Goal: Task Accomplishment & Management: Manage account settings

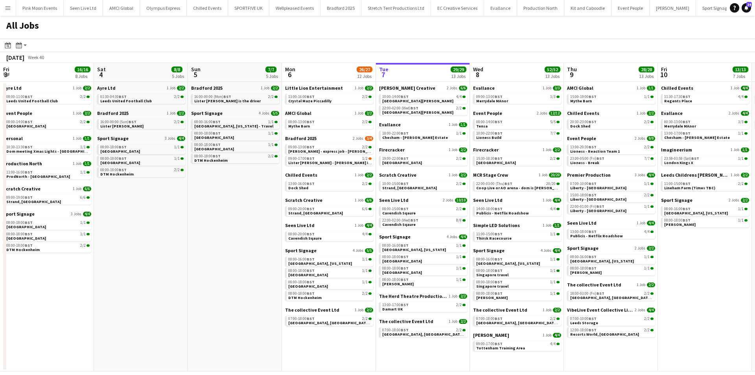
scroll to position [0, 221]
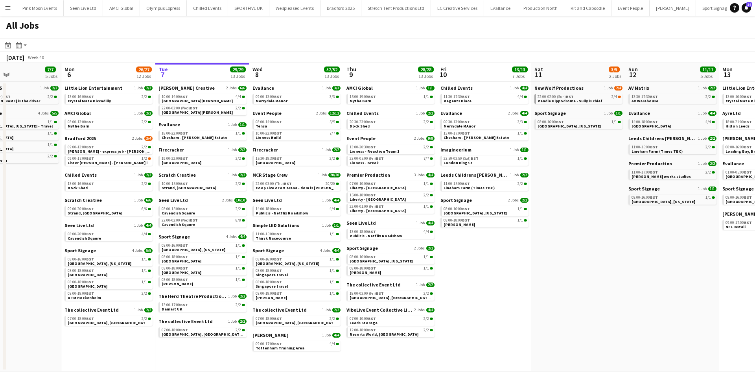
click at [552, 92] on app-calendar-brief-board "New Wolf Productions 1 Job 2/4 22:00-02:00 (Sun) BST 2/4 Pendle Hippodrome - Su…" at bounding box center [579, 94] width 88 height 19
click at [548, 99] on span "Pendle Hippodrome - Sully is chief" at bounding box center [570, 100] width 65 height 5
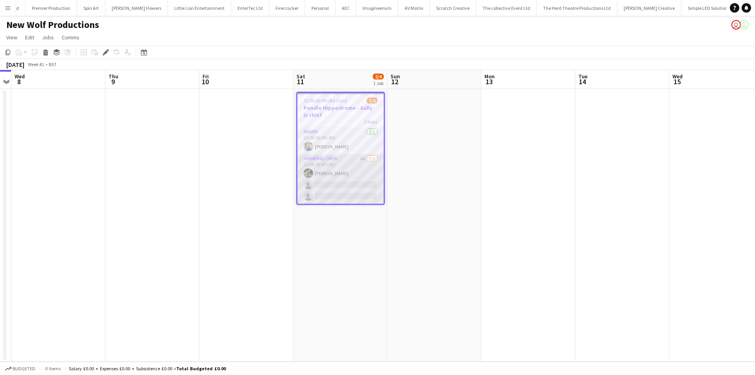
scroll to position [0, 1085]
click at [362, 181] on app-card-role "General Crew 2A 1/3 22:00-02:00 (4h) ISAIAH GLYNN single-neutral-actions single…" at bounding box center [340, 179] width 87 height 50
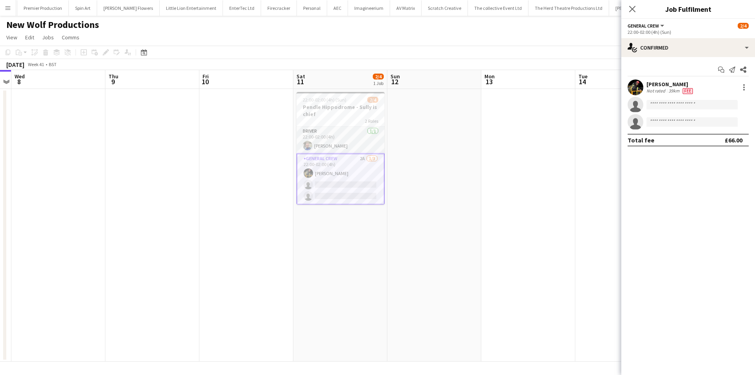
click at [688, 100] on app-invite-slot "single-neutral-actions" at bounding box center [689, 105] width 134 height 16
click at [688, 101] on input at bounding box center [692, 104] width 91 height 9
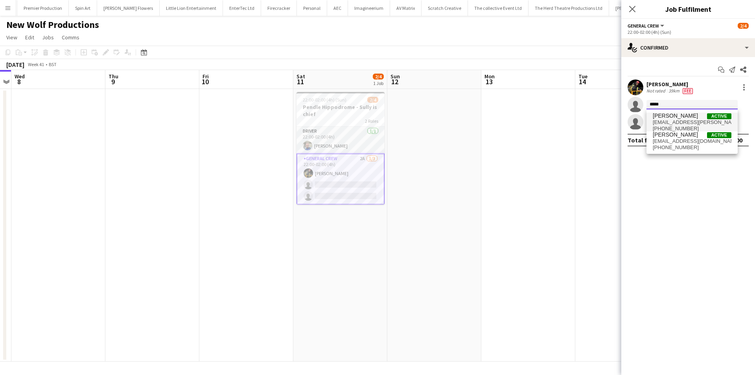
type input "*****"
click at [685, 115] on span "Jason Mawer" at bounding box center [675, 116] width 45 height 7
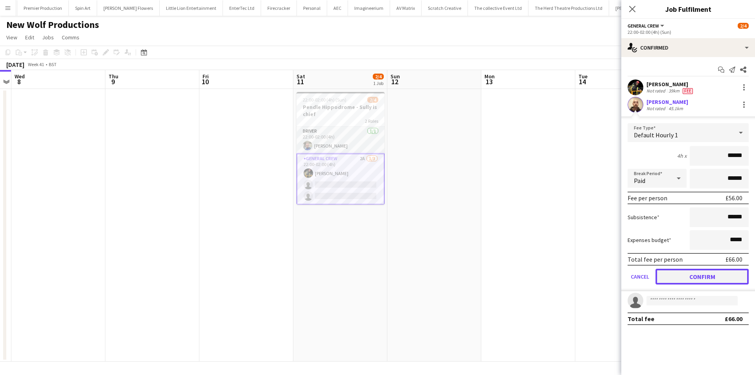
click at [666, 274] on button "Confirm" at bounding box center [702, 277] width 93 height 16
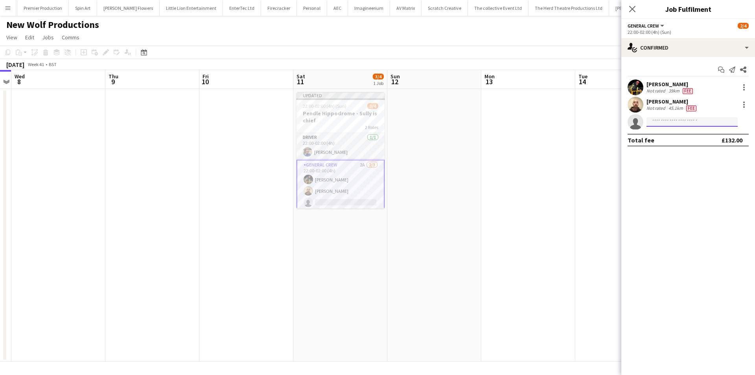
click at [673, 121] on input at bounding box center [692, 121] width 91 height 9
type input "*****"
click at [673, 132] on span "Jairo Castro" at bounding box center [675, 133] width 45 height 7
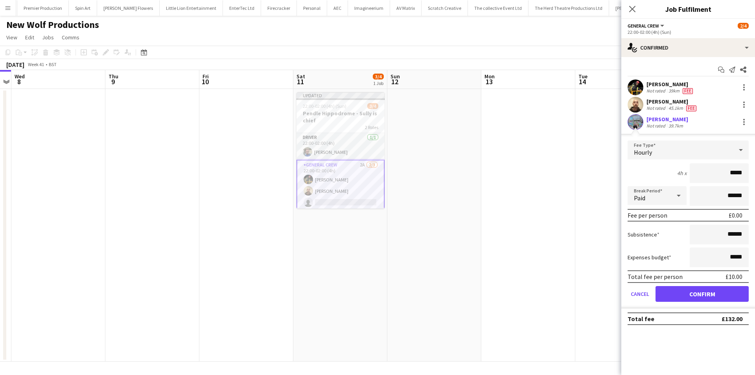
drag, startPoint x: 721, startPoint y: 176, endPoint x: 765, endPoint y: 177, distance: 43.3
click at [755, 177] on html "Menu Boards Boards Boards All jobs Status Workforce Workforce My Workforce Recr…" at bounding box center [377, 187] width 755 height 375
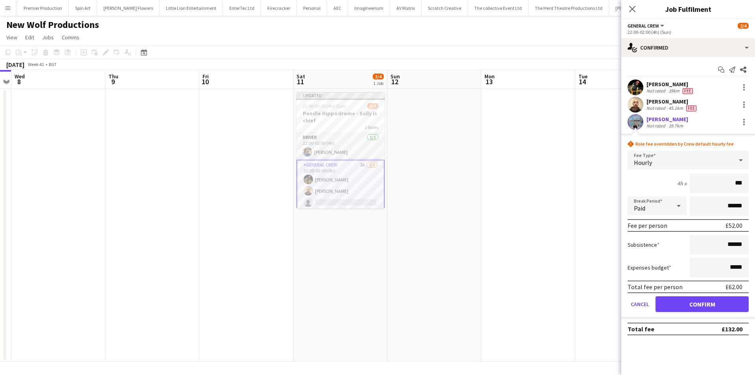
type input "***"
click at [667, 308] on button "Confirm" at bounding box center [702, 304] width 93 height 16
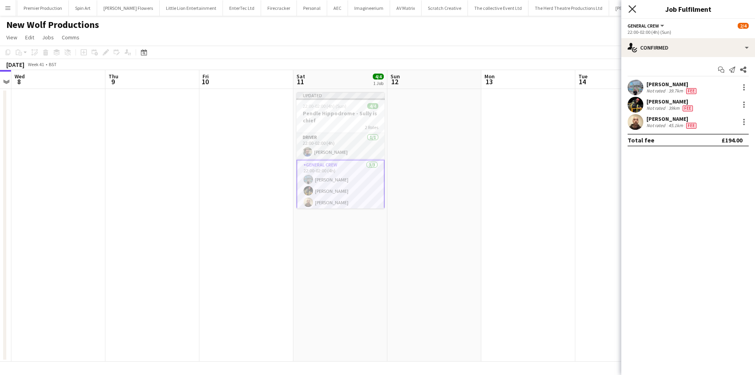
click at [630, 7] on icon "Close pop-in" at bounding box center [632, 8] width 7 height 7
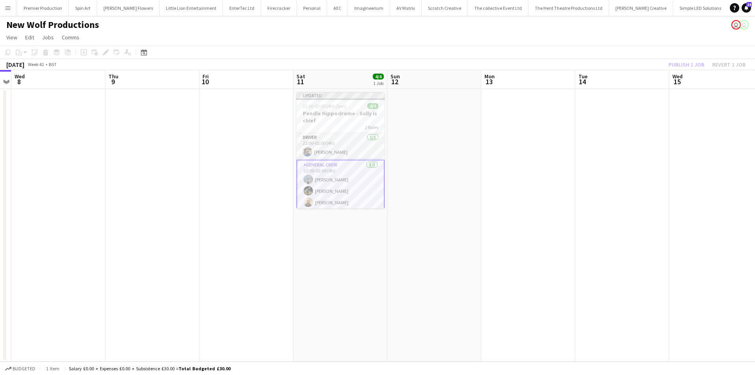
click at [687, 66] on div "Publish 1 job Revert 1 job" at bounding box center [707, 64] width 96 height 10
click at [687, 66] on button "Publish 1 job" at bounding box center [687, 64] width 42 height 10
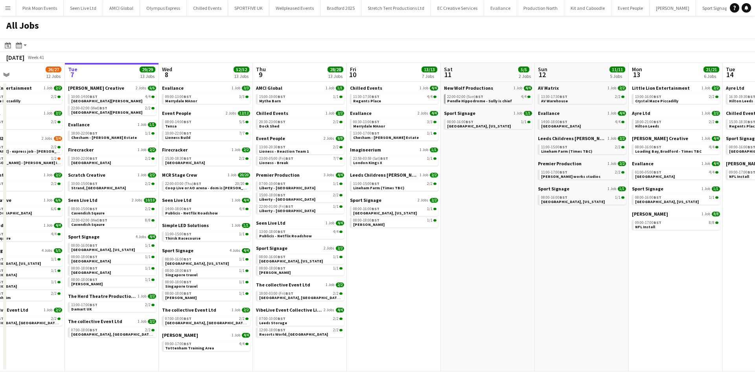
scroll to position [0, 229]
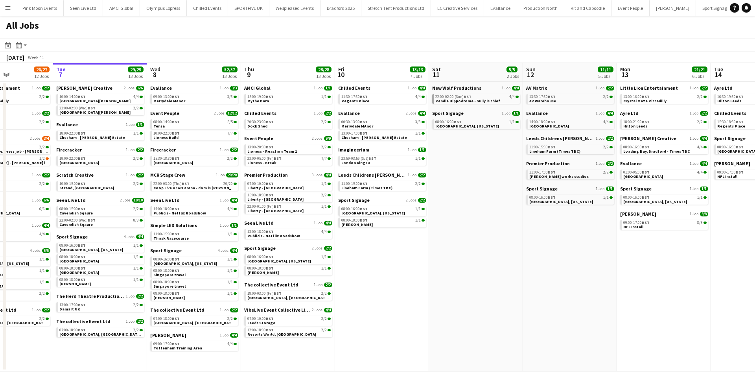
drag, startPoint x: 524, startPoint y: 245, endPoint x: 483, endPoint y: 245, distance: 40.9
click at [483, 245] on app-calendar-viewport "Sat 4 8/8 5 Jobs Sun 5 7/7 5 Jobs Mon 6 26/27 12 Jobs Tue 7 29/29 13 Jobs Wed 8…" at bounding box center [377, 217] width 755 height 308
click at [614, 312] on app-date-cell "AV Matrix 1 Job 2/2 13:30-17:30 BST 2/2 AV Warehouse Evallance 1 Job 4/4 14:00-…" at bounding box center [570, 227] width 94 height 290
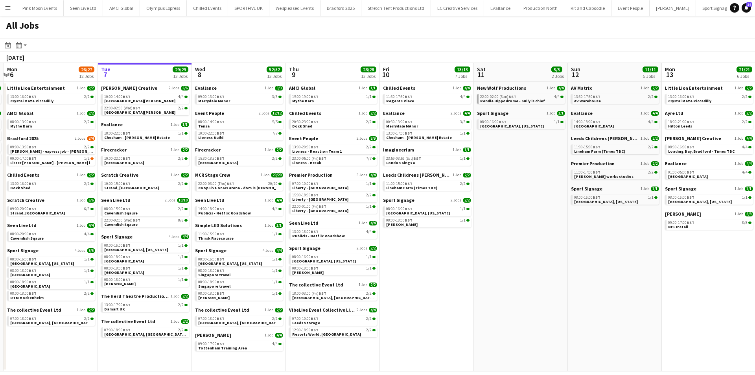
scroll to position [0, 173]
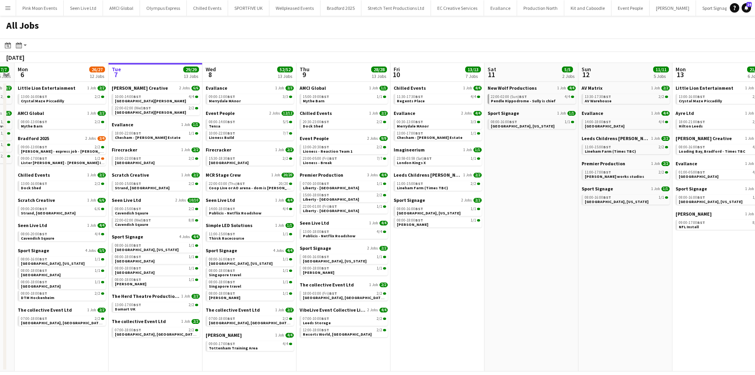
drag, startPoint x: 427, startPoint y: 253, endPoint x: 482, endPoint y: 251, distance: 55.5
click at [482, 251] on app-calendar-viewport "Sat 4 8/8 5 Jobs Sun 5 7/7 5 Jobs Mon 6 26/27 12 Jobs Tue 7 29/29 13 Jobs Wed 8…" at bounding box center [377, 217] width 755 height 308
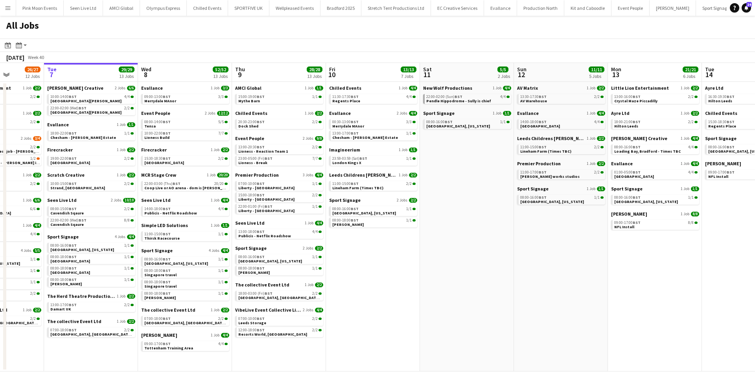
drag, startPoint x: 498, startPoint y: 284, endPoint x: 527, endPoint y: 284, distance: 29.5
click at [527, 284] on app-calendar-viewport "Sat 4 8/8 5 Jobs Sun 5 7/7 5 Jobs Mon 6 26/27 12 Jobs Tue 7 29/29 13 Jobs Wed 8…" at bounding box center [377, 217] width 755 height 308
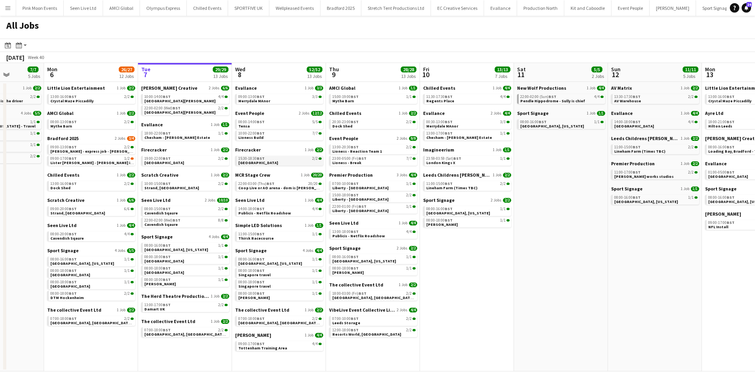
click at [286, 164] on link "15:30-18:30 BST 2/2 Hyde Park" at bounding box center [279, 160] width 83 height 9
click at [260, 126] on link "08:00-14:00 BST 5/5 Tensa" at bounding box center [279, 123] width 83 height 9
click at [10, 15] on button "Menu" at bounding box center [8, 8] width 16 height 16
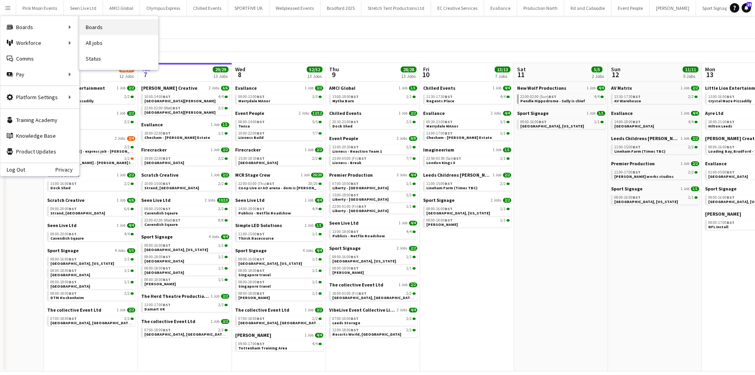
click at [90, 26] on link "Boards" at bounding box center [118, 27] width 79 height 16
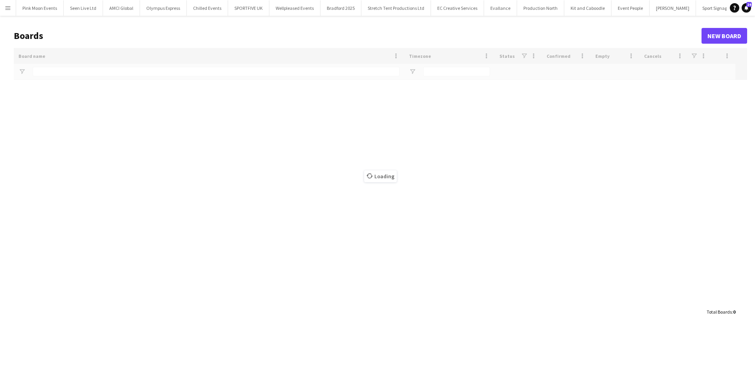
type input "****"
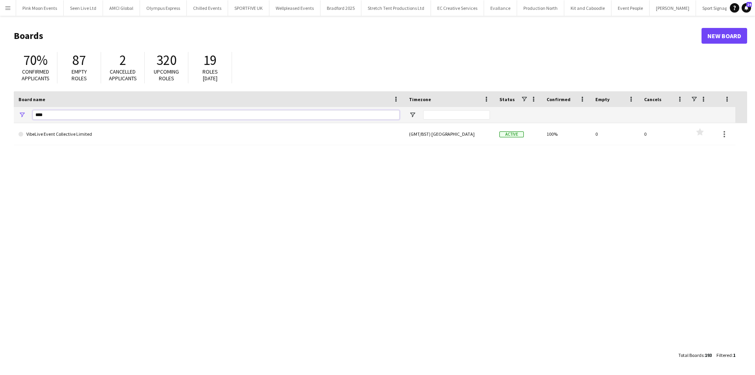
drag, startPoint x: 103, startPoint y: 113, endPoint x: 28, endPoint y: 113, distance: 74.4
click at [28, 113] on div "****" at bounding box center [209, 115] width 391 height 16
type input "******"
click at [701, 37] on h1 "Boards" at bounding box center [358, 36] width 688 height 12
click at [711, 33] on link "New Board" at bounding box center [725, 36] width 46 height 16
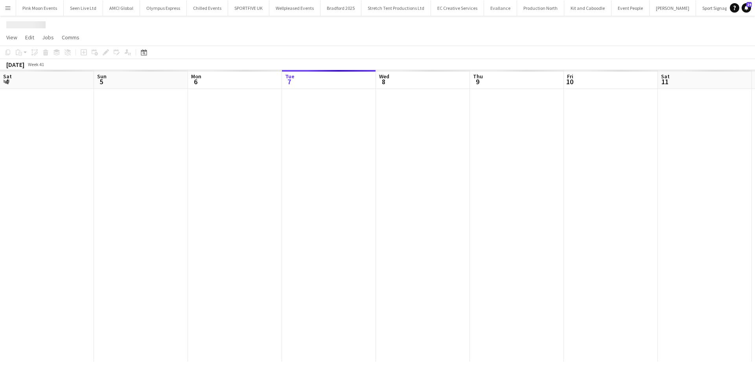
scroll to position [0, 188]
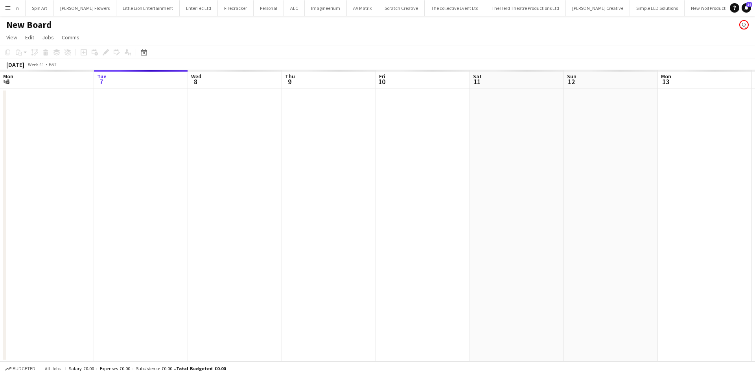
click at [268, 153] on app-date-cell at bounding box center [235, 225] width 94 height 273
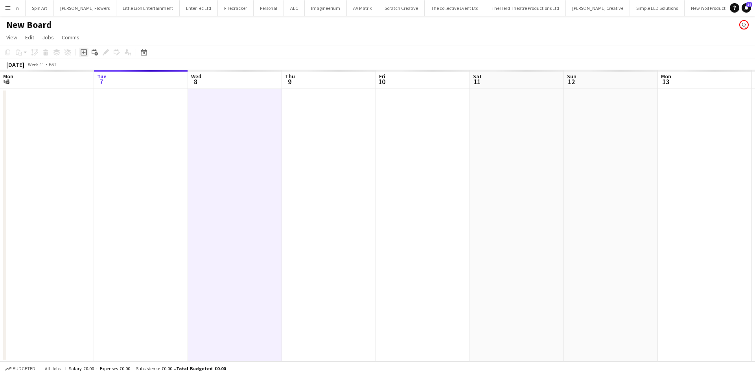
click at [81, 54] on icon at bounding box center [84, 52] width 6 height 6
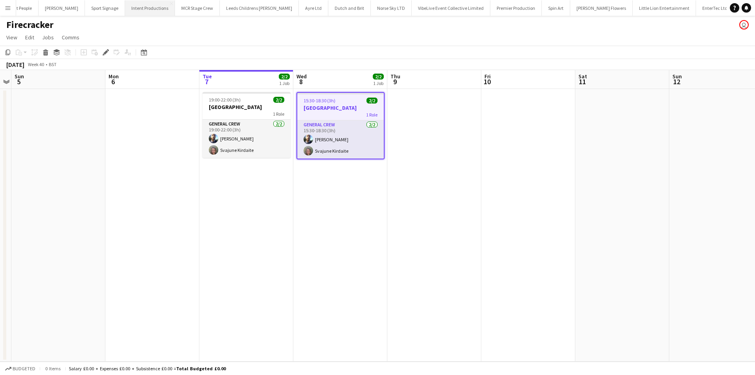
scroll to position [0, 616]
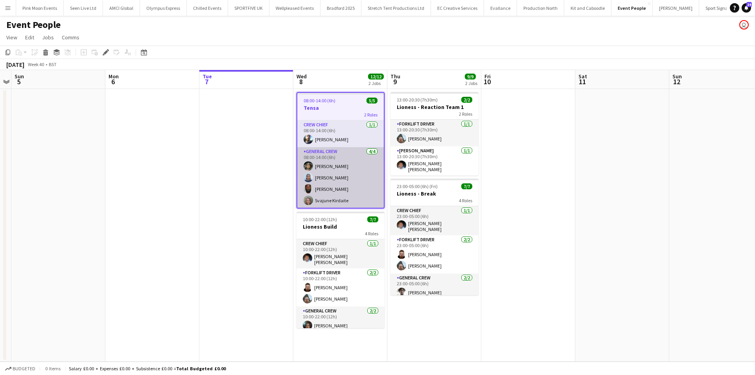
scroll to position [0, 0]
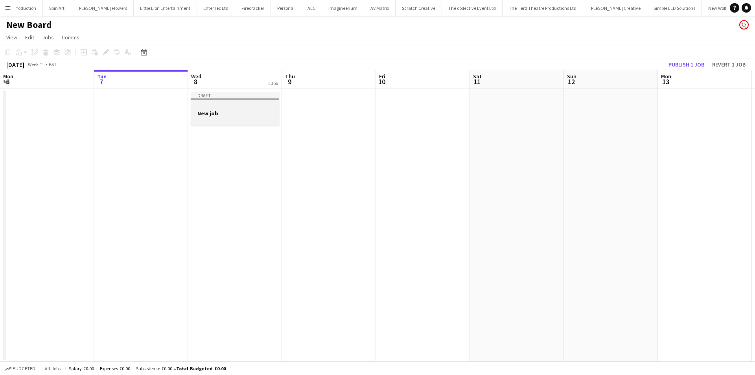
scroll to position [0, 1118]
click at [236, 122] on div at bounding box center [235, 120] width 88 height 6
click at [105, 52] on icon at bounding box center [105, 52] width 4 height 4
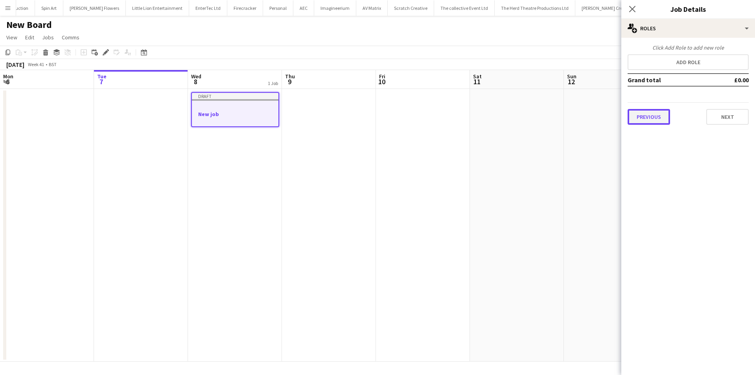
click at [662, 118] on button "Previous" at bounding box center [649, 117] width 42 height 16
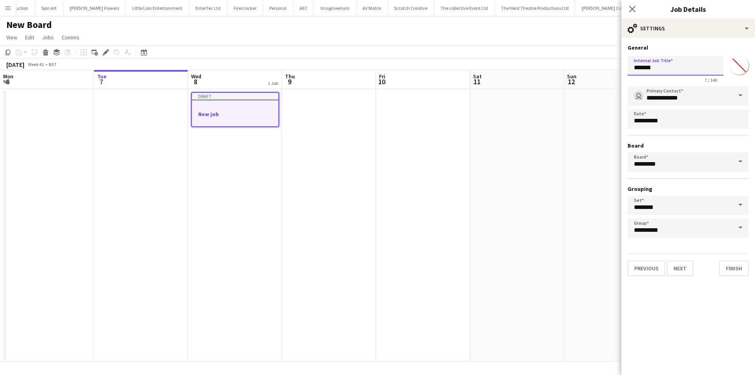
drag, startPoint x: 683, startPoint y: 63, endPoint x: 599, endPoint y: 68, distance: 84.0
click at [599, 68] on body "Menu Boards Boards Boards All jobs Status Workforce Workforce My Workforce Recr…" at bounding box center [377, 187] width 755 height 375
type input "**********"
click at [685, 272] on button "Next" at bounding box center [680, 268] width 26 height 16
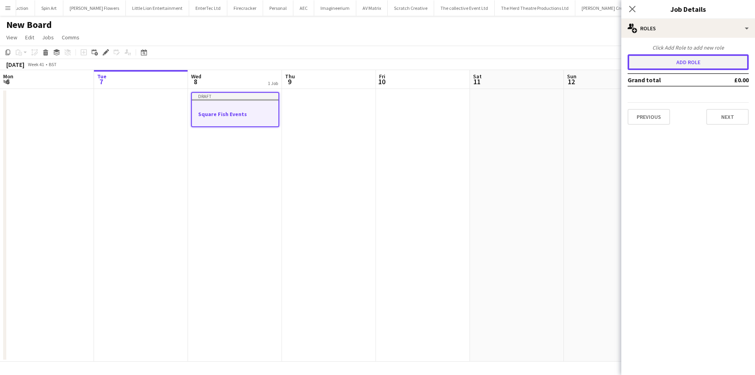
click at [664, 68] on button "Add role" at bounding box center [688, 62] width 121 height 16
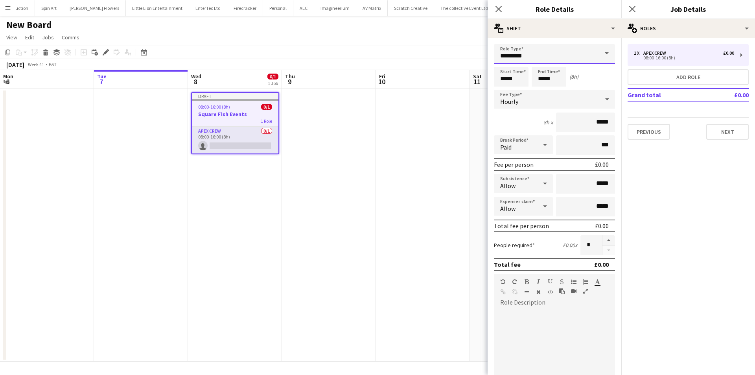
click at [526, 63] on input "*********" at bounding box center [554, 54] width 121 height 20
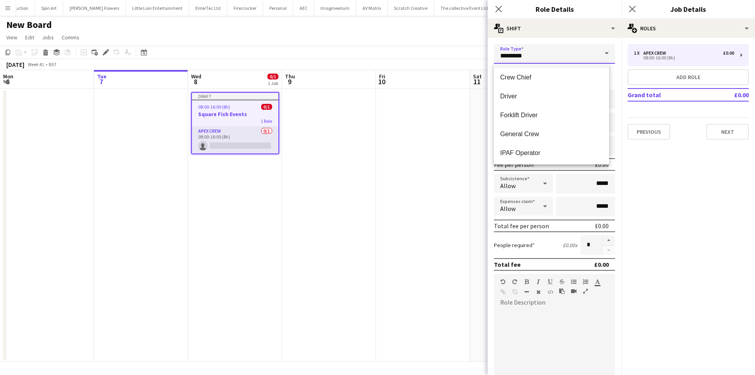
scroll to position [118, 0]
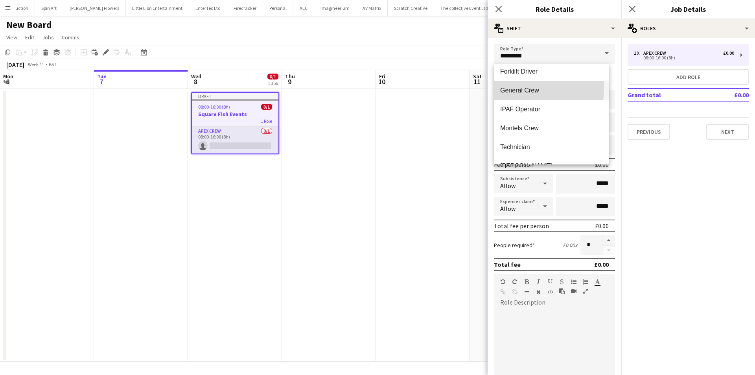
click at [526, 89] on span "General Crew" at bounding box center [551, 90] width 103 height 7
type input "**********"
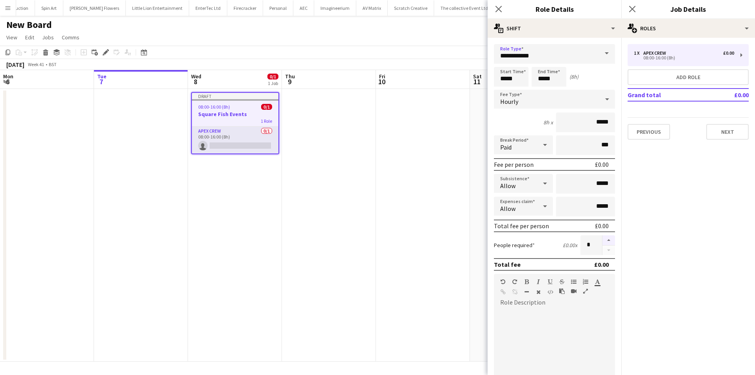
click at [604, 237] on button "button" at bounding box center [609, 240] width 13 height 10
type input "*"
click at [514, 80] on input "*****" at bounding box center [511, 77] width 35 height 20
type input "*****"
click at [504, 66] on div at bounding box center [504, 63] width 16 height 8
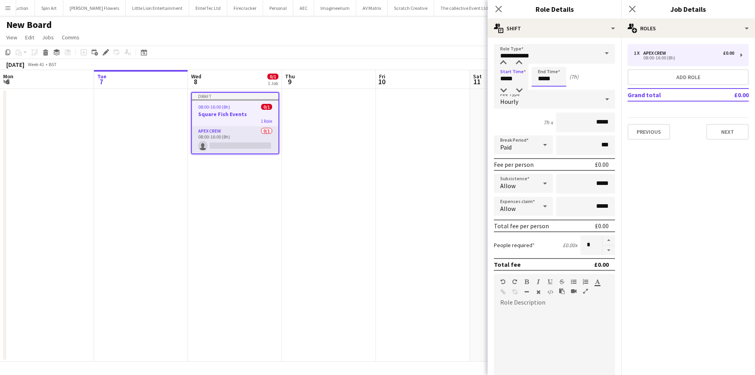
click at [541, 80] on input "*****" at bounding box center [549, 77] width 35 height 20
click at [541, 92] on div at bounding box center [541, 91] width 16 height 8
type input "*****"
click at [543, 64] on div at bounding box center [541, 63] width 16 height 8
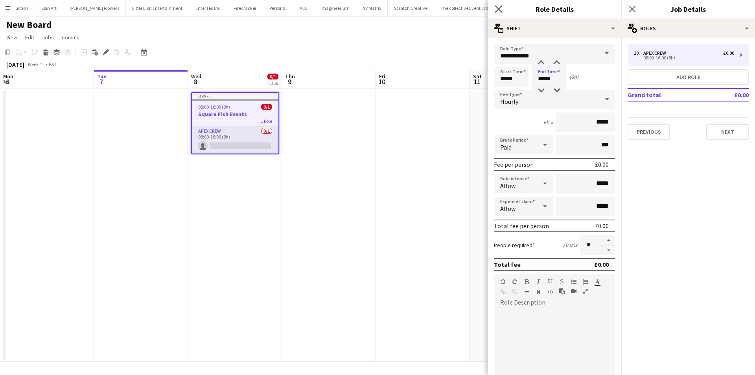
click at [495, 6] on app-icon "Close pop-in" at bounding box center [498, 9] width 11 height 11
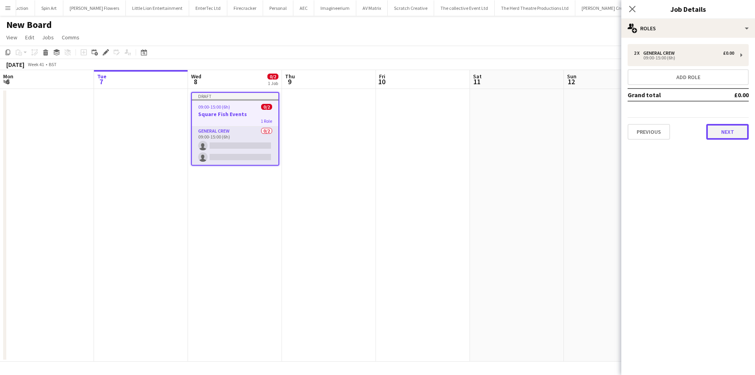
click at [710, 138] on button "Next" at bounding box center [728, 132] width 42 height 16
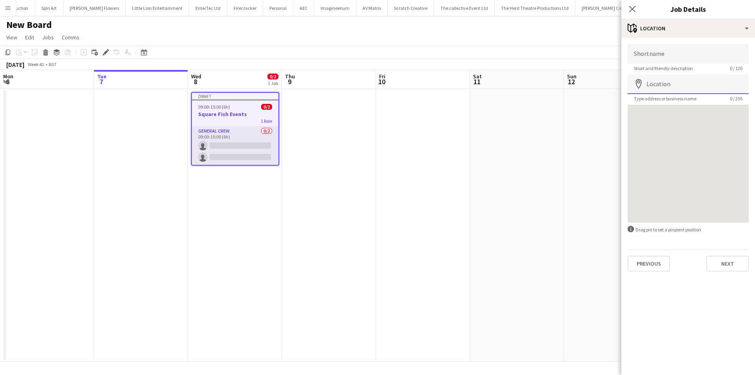
click at [666, 81] on input "Location" at bounding box center [688, 84] width 121 height 20
type input "**********"
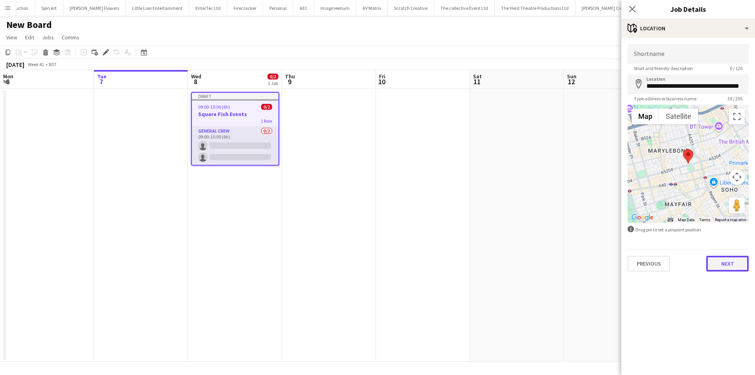
click at [724, 260] on button "Next" at bounding box center [728, 264] width 42 height 16
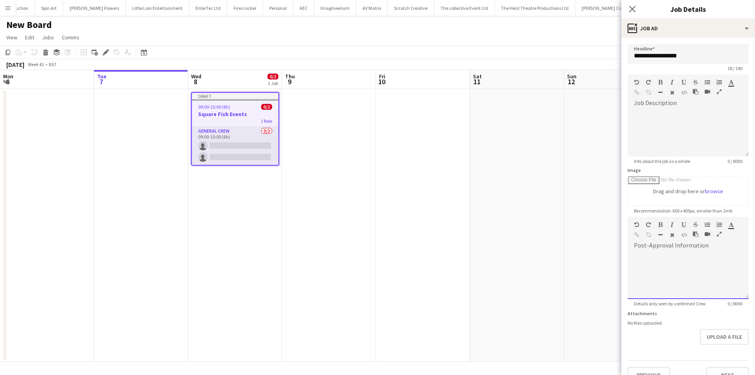
click at [671, 269] on div at bounding box center [688, 275] width 121 height 47
click at [632, 5] on icon "Close pop-in" at bounding box center [632, 8] width 7 height 7
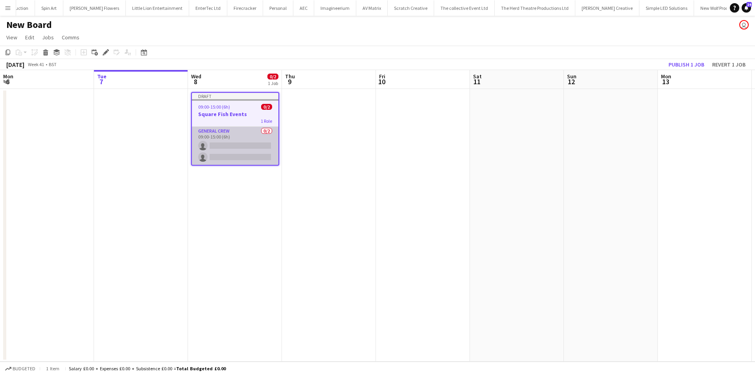
click at [207, 141] on app-card-role "General Crew 0/2 09:00-15:00 (6h) single-neutral-actions single-neutral-actions" at bounding box center [235, 146] width 87 height 38
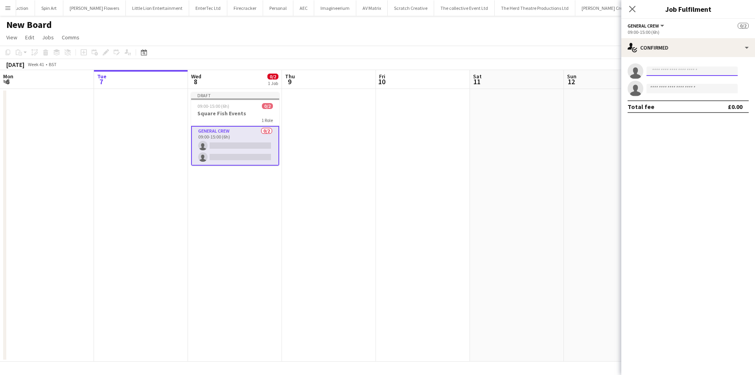
click at [667, 74] on input at bounding box center [692, 70] width 91 height 9
type input "*****"
click at [675, 83] on span "[PERSON_NAME]" at bounding box center [675, 82] width 45 height 7
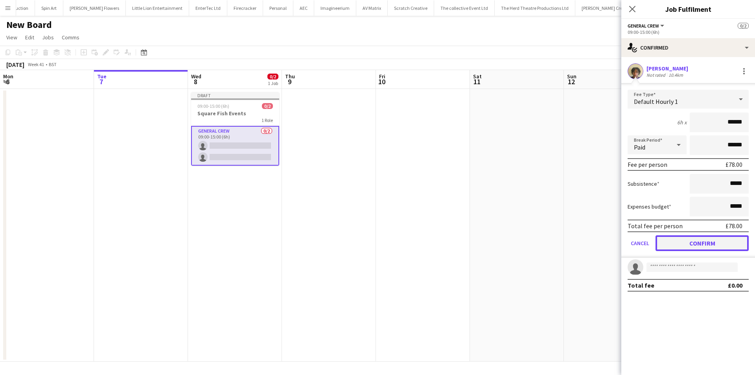
click at [696, 246] on button "Confirm" at bounding box center [702, 243] width 93 height 16
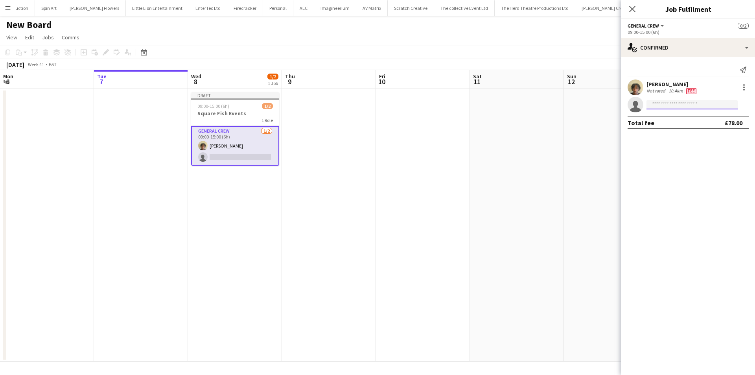
click at [684, 105] on input at bounding box center [692, 104] width 91 height 9
type input "*"
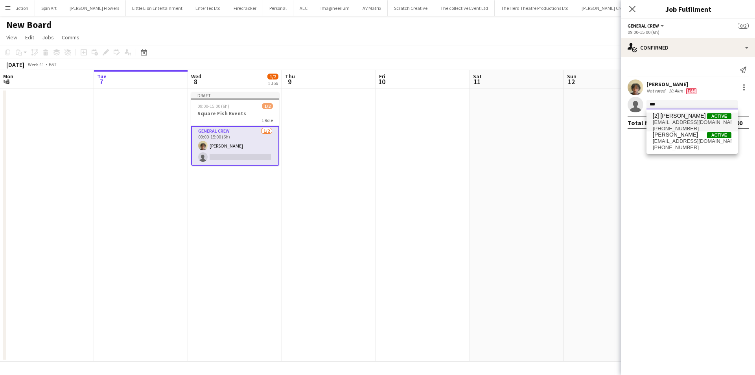
type input "***"
click at [683, 116] on span "[2] David Badmus" at bounding box center [679, 116] width 53 height 7
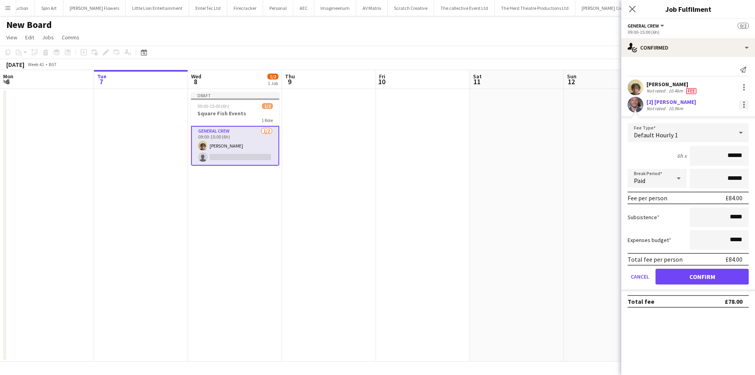
click at [740, 105] on div at bounding box center [744, 104] width 9 height 9
click at [708, 175] on span "Remove" at bounding box center [706, 175] width 24 height 7
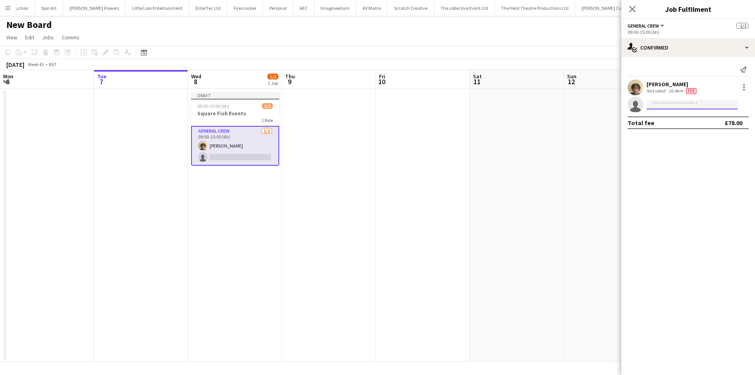
click at [663, 104] on input at bounding box center [692, 104] width 91 height 9
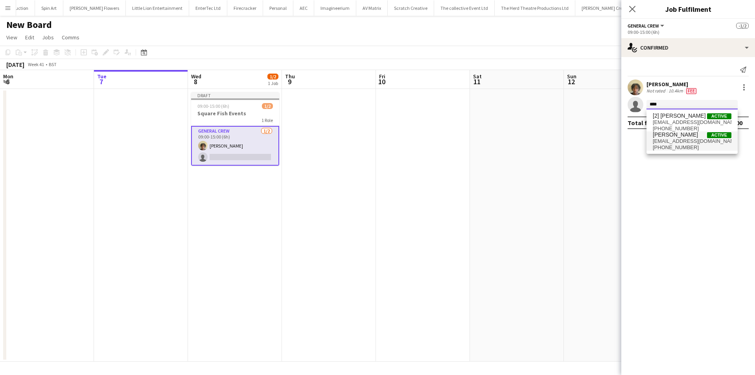
type input "****"
click at [680, 135] on span "[PERSON_NAME]" at bounding box center [675, 134] width 45 height 7
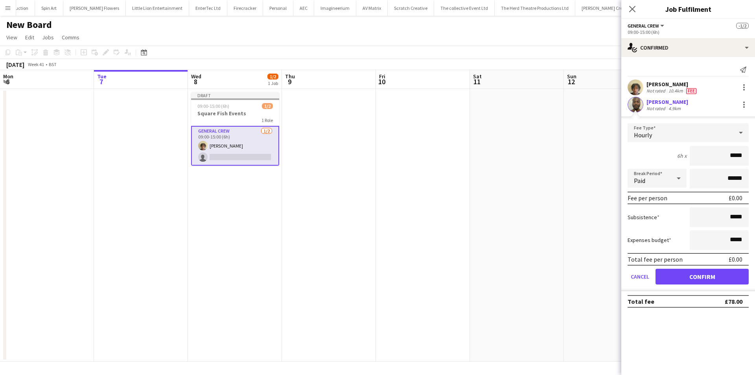
drag, startPoint x: 703, startPoint y: 151, endPoint x: 756, endPoint y: 157, distance: 53.9
click at [755, 157] on html "Menu Boards Boards Boards All jobs Status Workforce Workforce My Workforce Recr…" at bounding box center [377, 187] width 755 height 375
type input "***"
click at [712, 270] on button "Confirm" at bounding box center [702, 277] width 93 height 16
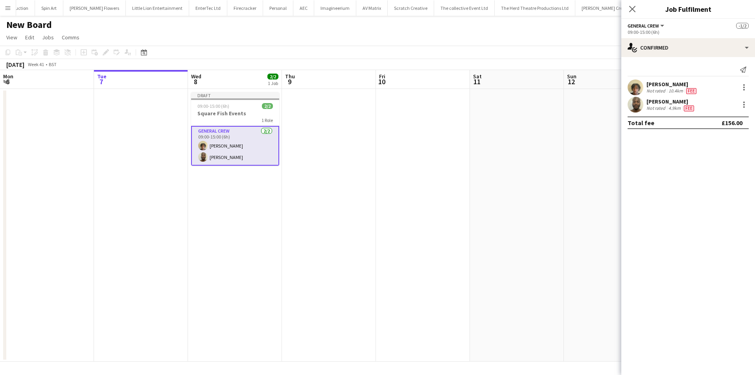
click at [633, 16] on div "Close pop-in" at bounding box center [633, 9] width 22 height 18
click at [632, 8] on icon at bounding box center [632, 8] width 7 height 7
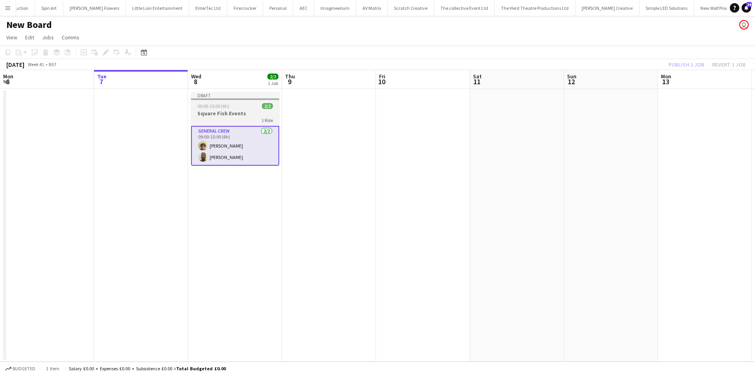
click at [248, 113] on h3 "Square Fish Events" at bounding box center [235, 113] width 88 height 7
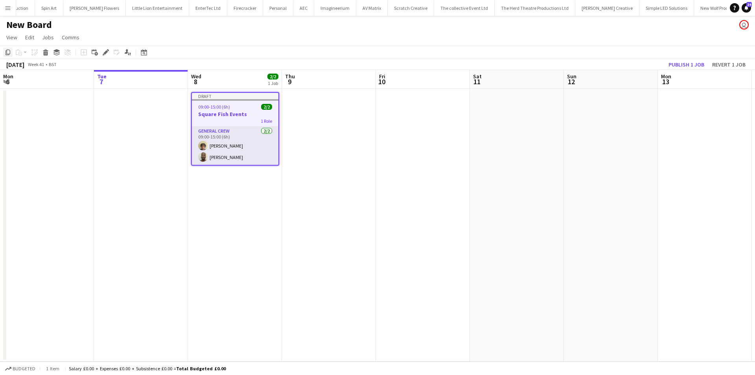
click at [7, 51] on icon "Copy" at bounding box center [8, 52] width 6 height 6
click at [252, 214] on app-date-cell "Draft 09:00-15:00 (6h) 2/2 Square Fish Events 1 Role General Crew 2/2 09:00-15:…" at bounding box center [235, 225] width 94 height 273
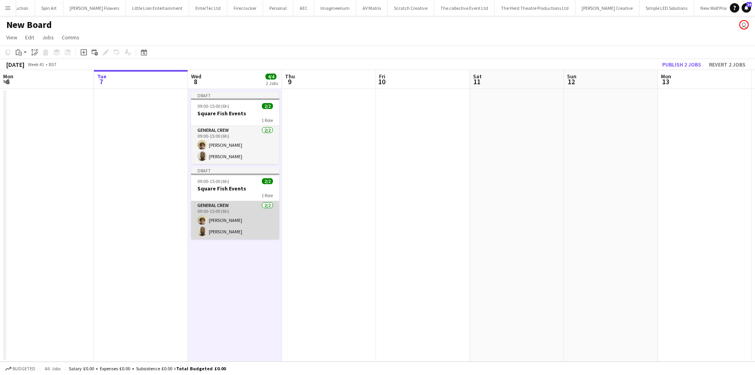
click at [232, 220] on app-card-role "General Crew 2/2 09:00-15:00 (6h) Bruno Okafor Olanre Badmus" at bounding box center [235, 220] width 88 height 38
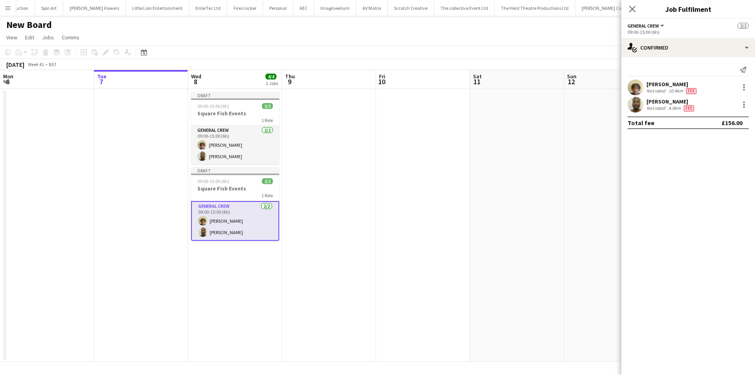
click at [745, 82] on div "Bruno Okafor Not rated 10.4km Fee" at bounding box center [689, 87] width 134 height 16
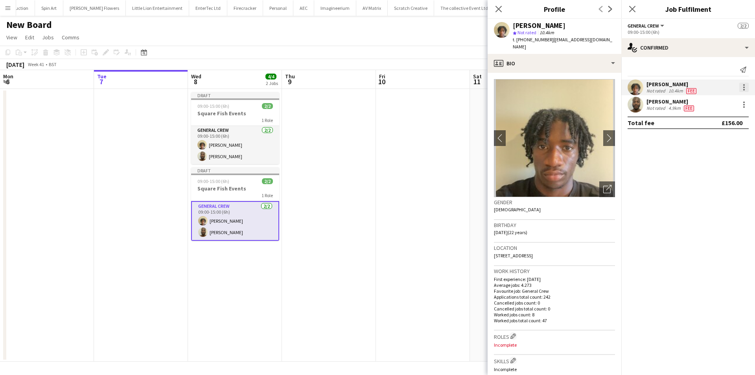
click at [744, 84] on div at bounding box center [745, 85] width 2 height 2
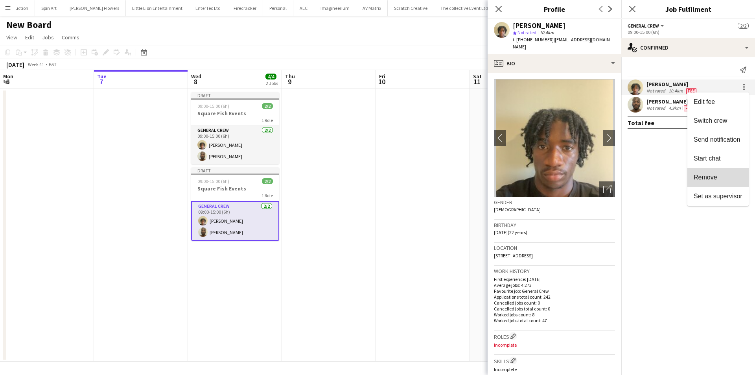
click at [702, 175] on span "Remove" at bounding box center [706, 177] width 24 height 7
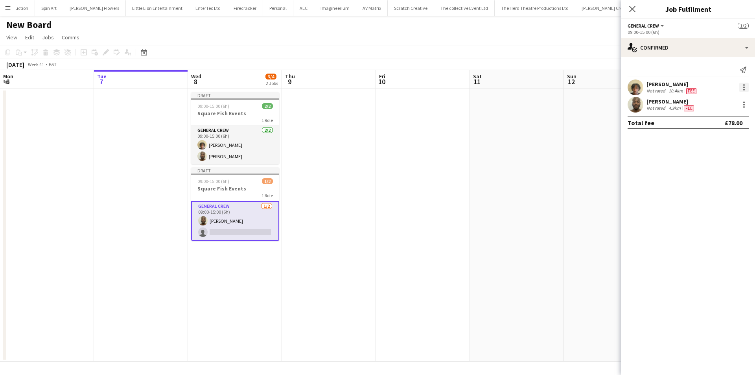
click at [744, 87] on div at bounding box center [745, 88] width 2 height 2
click at [257, 228] on div at bounding box center [377, 187] width 755 height 375
click at [257, 228] on app-card-role "General Crew 1/2 09:00-15:00 (6h) Olanre Badmus single-neutral-actions" at bounding box center [235, 221] width 88 height 40
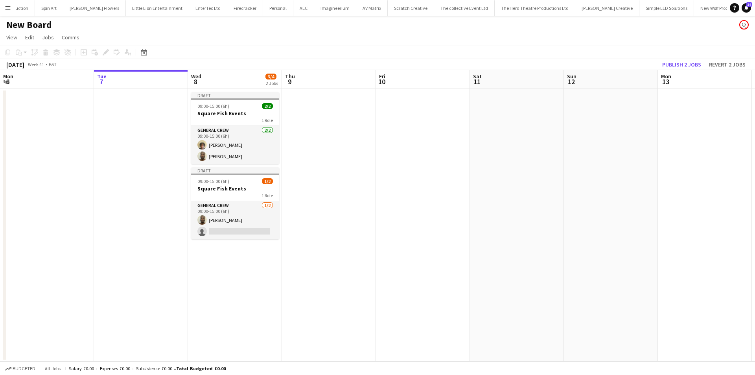
click at [257, 228] on app-card-role "General Crew 1/2 09:00-15:00 (6h) Olanre Badmus single-neutral-actions" at bounding box center [235, 220] width 88 height 38
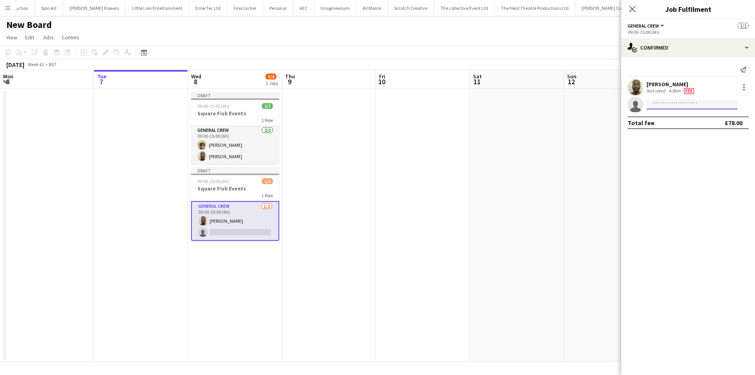
click at [678, 106] on input at bounding box center [692, 104] width 91 height 9
type input "****"
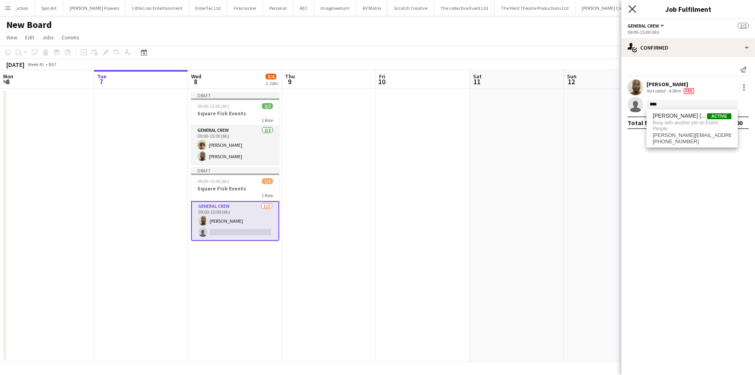
click at [631, 6] on icon "Close pop-in" at bounding box center [632, 8] width 7 height 7
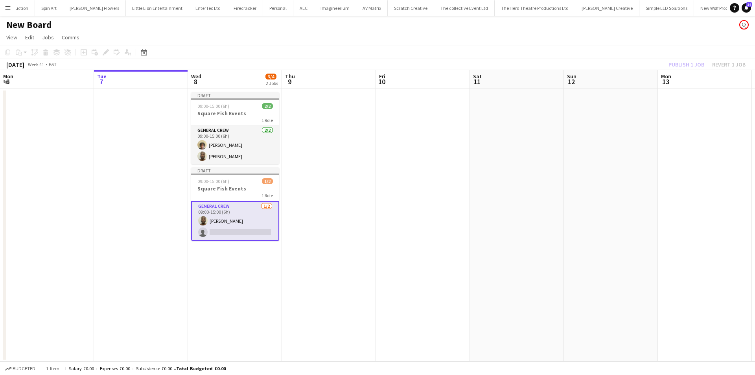
click at [689, 60] on div "Publish 1 job Revert 1 job" at bounding box center [707, 64] width 96 height 10
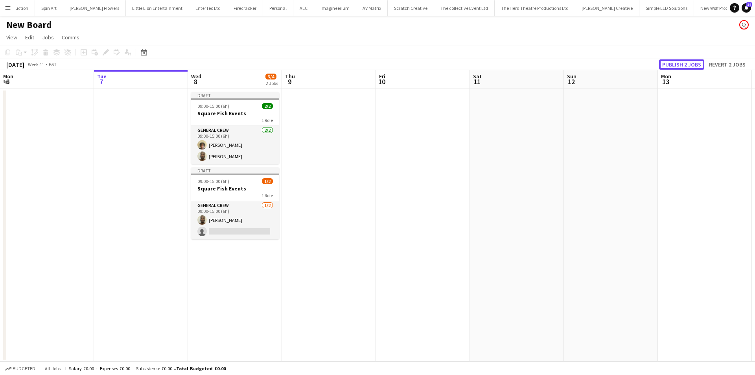
click at [689, 60] on button "Publish 2 jobs" at bounding box center [681, 64] width 45 height 10
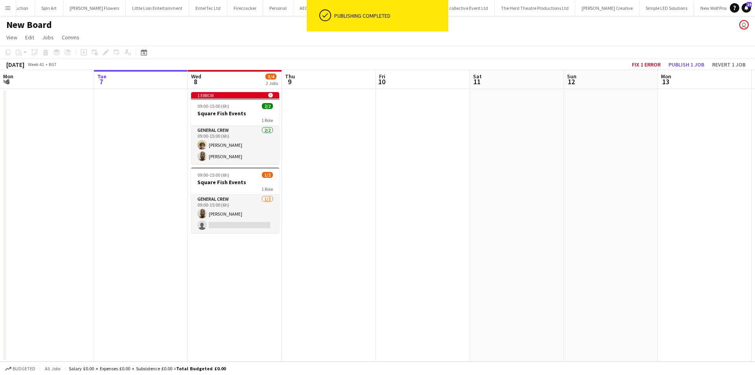
click at [14, 19] on h1 "New Board" at bounding box center [29, 25] width 46 height 12
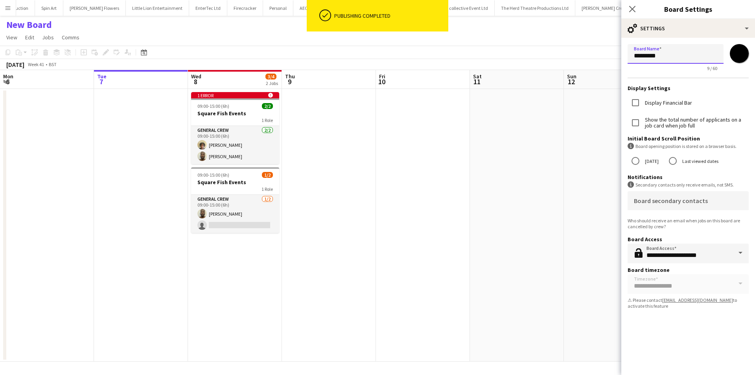
drag, startPoint x: 665, startPoint y: 63, endPoint x: 624, endPoint y: 61, distance: 41.4
click at [624, 61] on form "**********" at bounding box center [689, 178] width 134 height 280
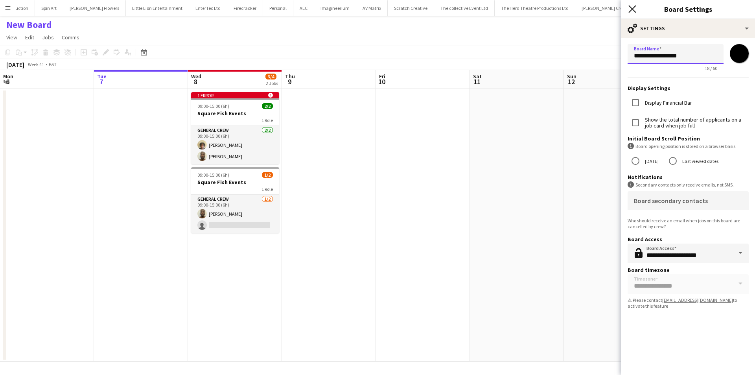
type input "**********"
click at [631, 10] on icon "Close pop-in" at bounding box center [632, 8] width 7 height 7
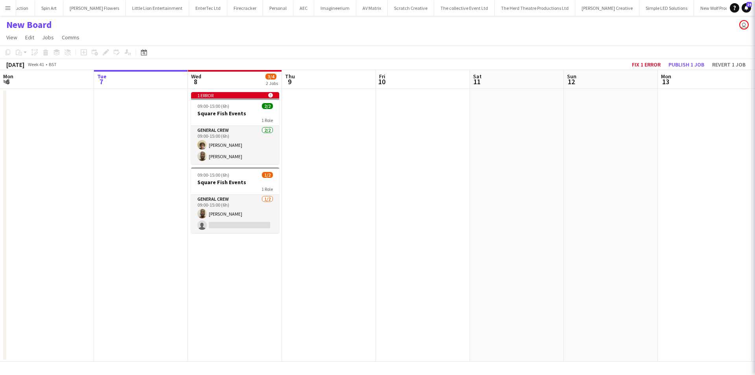
scroll to position [0, 1135]
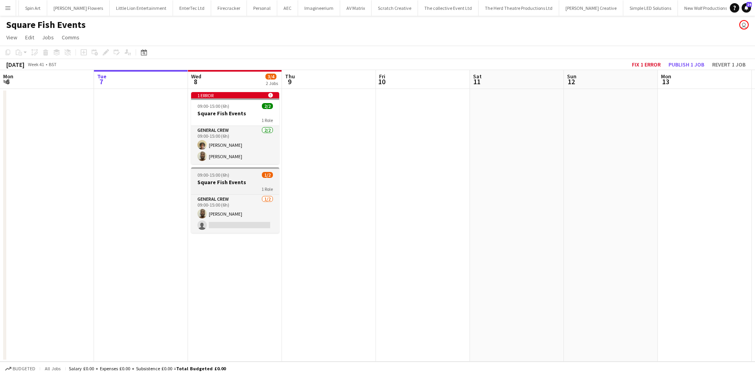
click at [243, 183] on h3 "Square Fish Events" at bounding box center [235, 182] width 88 height 7
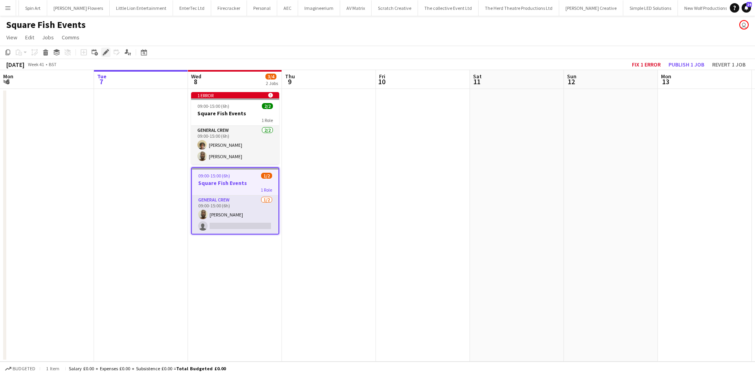
click at [109, 48] on div "Edit" at bounding box center [105, 52] width 9 height 9
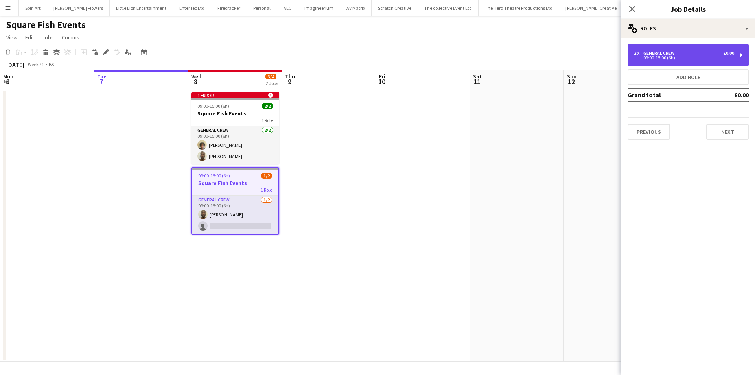
click at [649, 53] on div "General Crew" at bounding box center [661, 53] width 35 height 6
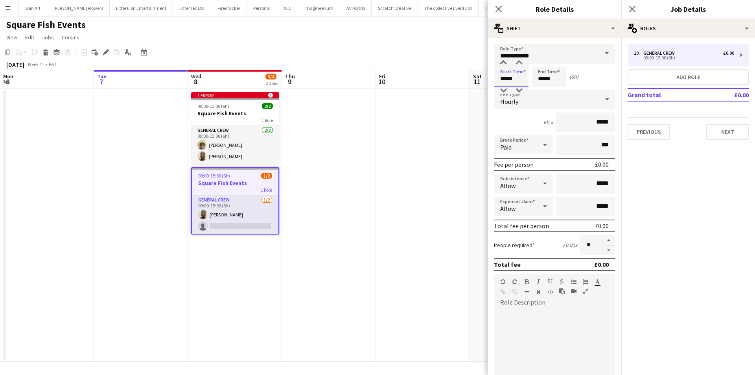
drag, startPoint x: 522, startPoint y: 77, endPoint x: 459, endPoint y: 76, distance: 62.9
click at [459, 76] on body "Menu Boards Boards Boards All jobs Status Workforce Workforce My Workforce Recr…" at bounding box center [377, 187] width 755 height 375
type input "*****"
drag, startPoint x: 562, startPoint y: 78, endPoint x: 519, endPoint y: 80, distance: 42.9
click at [519, 80] on div "Start Time ***** End Time ***** (15h 1m)" at bounding box center [554, 77] width 121 height 20
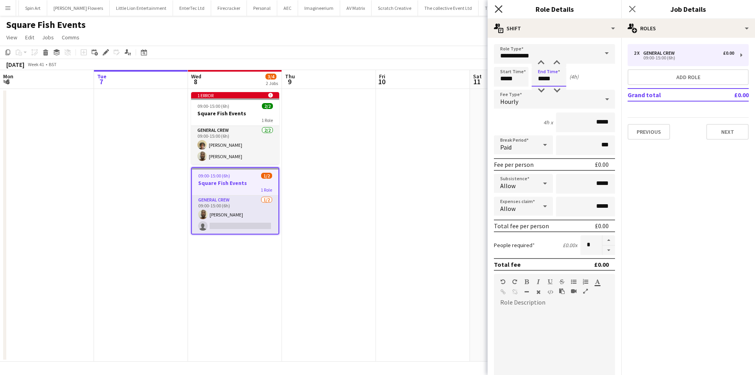
type input "*****"
click at [498, 6] on icon "Close pop-in" at bounding box center [498, 8] width 7 height 7
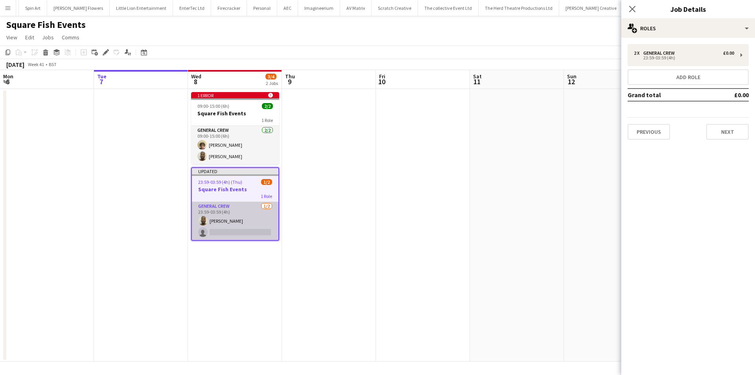
click at [232, 233] on app-card-role "General Crew 1/2 23:59-03:59 (4h) Olanre Badmus single-neutral-actions" at bounding box center [235, 221] width 87 height 38
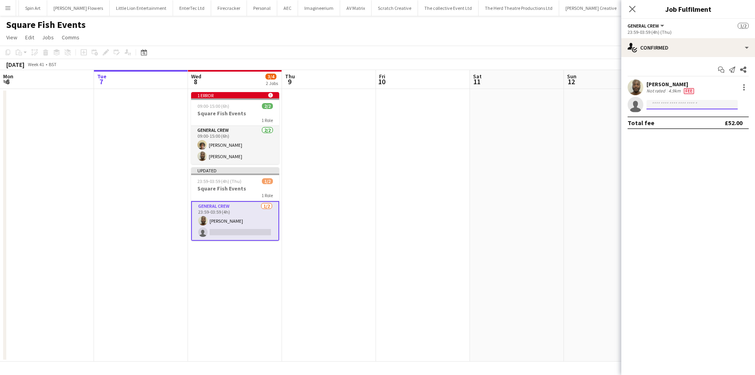
click at [661, 103] on input at bounding box center [692, 104] width 91 height 9
type input "****"
click at [666, 114] on span "[PERSON_NAME] [PERSON_NAME]" at bounding box center [680, 116] width 54 height 7
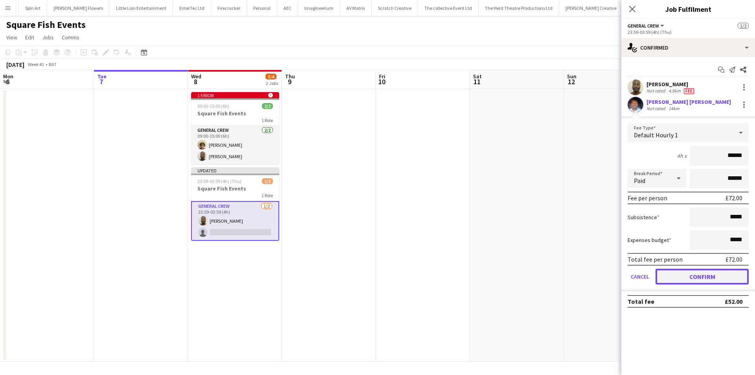
click at [685, 273] on button "Confirm" at bounding box center [702, 277] width 93 height 16
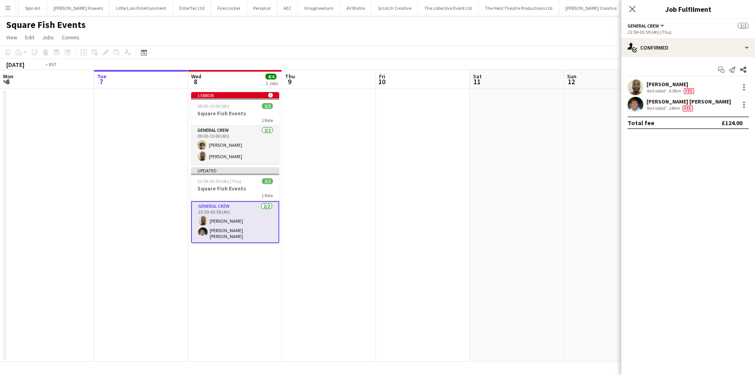
drag, startPoint x: 498, startPoint y: 240, endPoint x: 525, endPoint y: 210, distance: 40.4
click at [504, 235] on app-calendar-viewport "Sat 4 Sun 5 Mon 6 Tue 7 Wed 8 4/4 2 Jobs Thu 9 Fri 10 Sat 11 Sun 12 Mon 13 Tue …" at bounding box center [377, 216] width 755 height 292
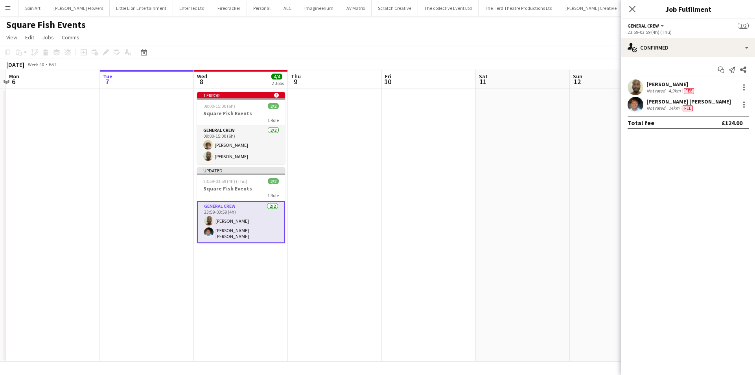
click at [569, 130] on app-date-cell at bounding box center [523, 225] width 94 height 273
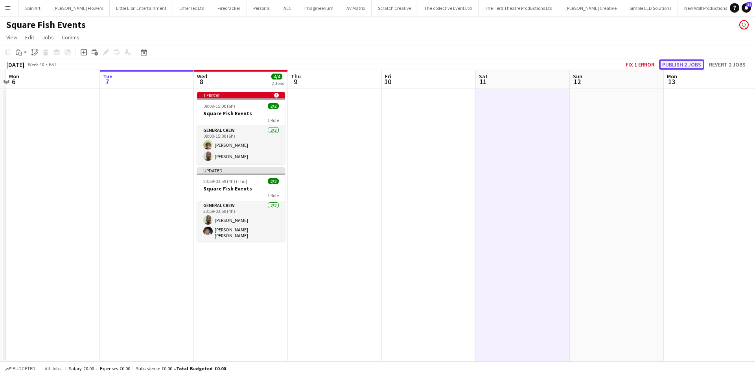
click at [668, 65] on button "Publish 2 jobs" at bounding box center [681, 64] width 45 height 10
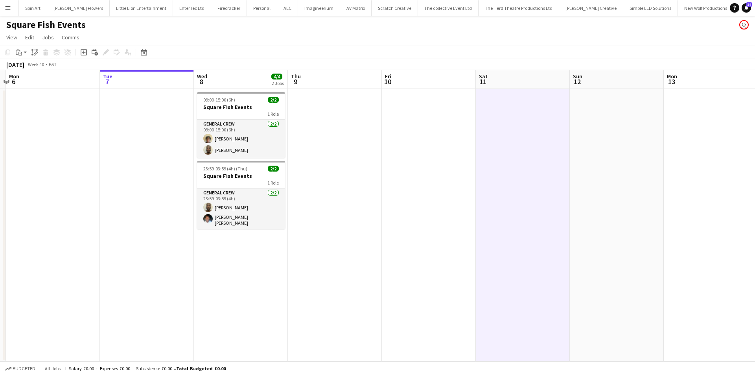
click at [9, 10] on app-icon "Menu" at bounding box center [8, 8] width 6 height 6
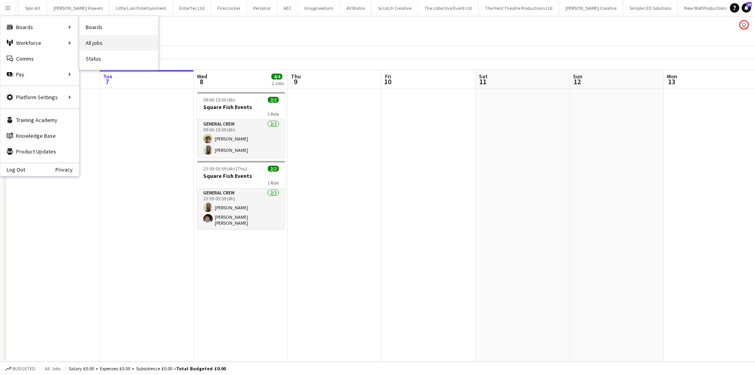
click at [126, 39] on link "All jobs" at bounding box center [118, 43] width 79 height 16
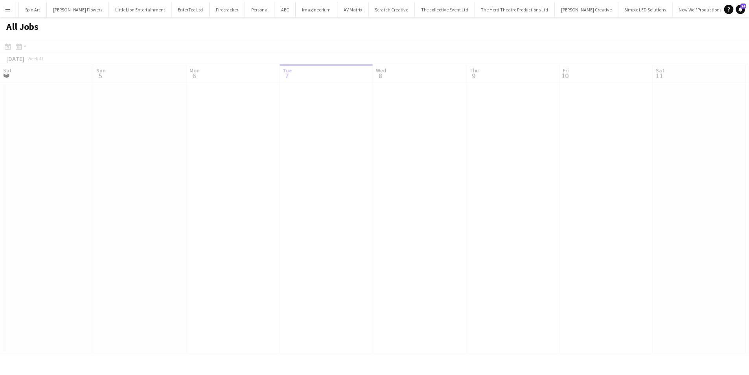
scroll to position [0, 188]
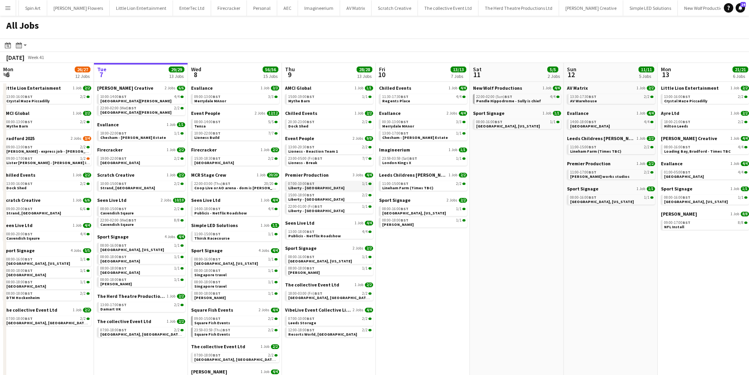
click at [314, 190] on span "Liberty - Regent Street" at bounding box center [316, 187] width 56 height 5
click at [221, 325] on app-brief-job-card "09:00-15:00 BST 2/2 Square Fish Events" at bounding box center [235, 321] width 88 height 10
click at [229, 317] on div "09:00-15:00 BST 2/2" at bounding box center [235, 319] width 83 height 4
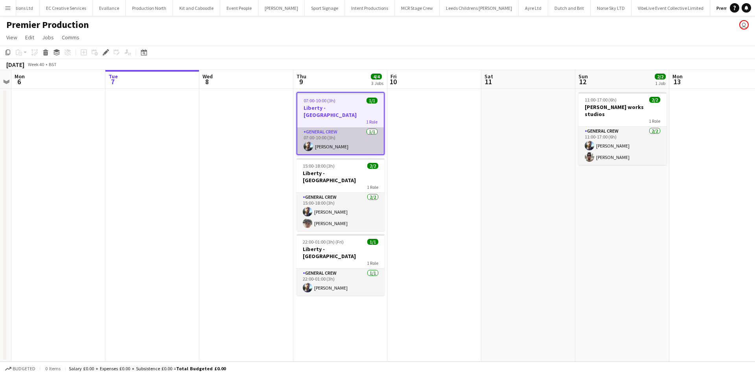
scroll to position [0, 410]
click at [105, 54] on icon at bounding box center [105, 52] width 4 height 4
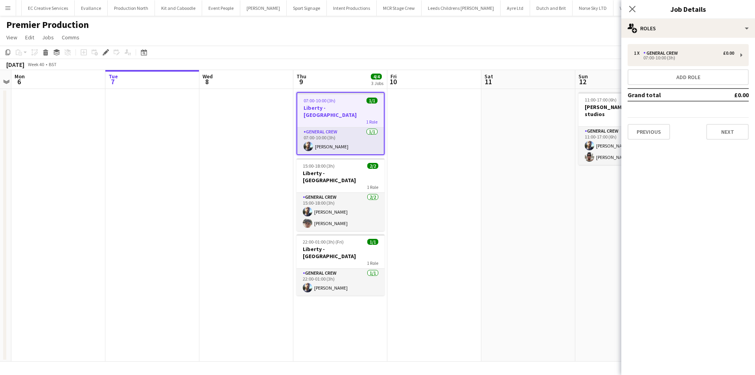
click at [723, 142] on div "1 x General Crew £0.00 07:00-10:00 (3h) Add role Grand total £0.00 Previous Next" at bounding box center [689, 92] width 134 height 108
click at [728, 123] on div "Previous Next" at bounding box center [688, 128] width 121 height 22
click at [727, 134] on button "Next" at bounding box center [728, 132] width 42 height 16
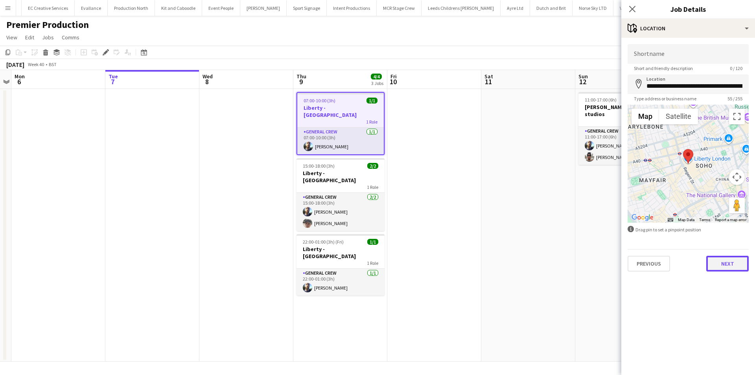
click at [707, 264] on button "Next" at bounding box center [728, 264] width 42 height 16
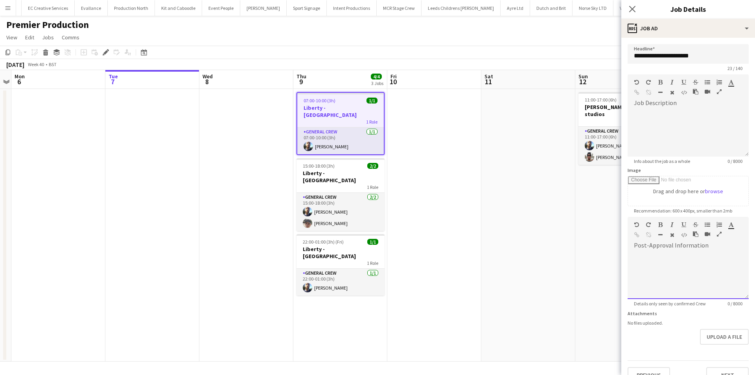
click at [707, 264] on div at bounding box center [688, 275] width 121 height 47
click at [670, 265] on div at bounding box center [688, 275] width 121 height 47
drag, startPoint x: 679, startPoint y: 276, endPoint x: 625, endPoint y: 256, distance: 57.6
click at [625, 256] on form "**********" at bounding box center [689, 213] width 134 height 339
copy div "**********"
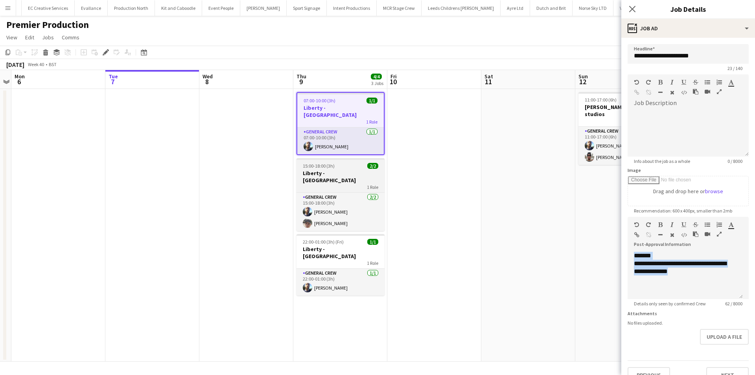
click at [328, 170] on h3 "Liberty - Regent Street" at bounding box center [341, 177] width 88 height 14
type input "**********"
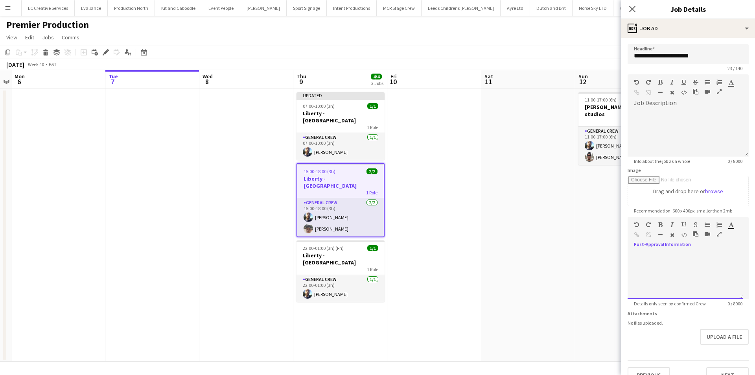
click at [649, 261] on div at bounding box center [685, 275] width 115 height 47
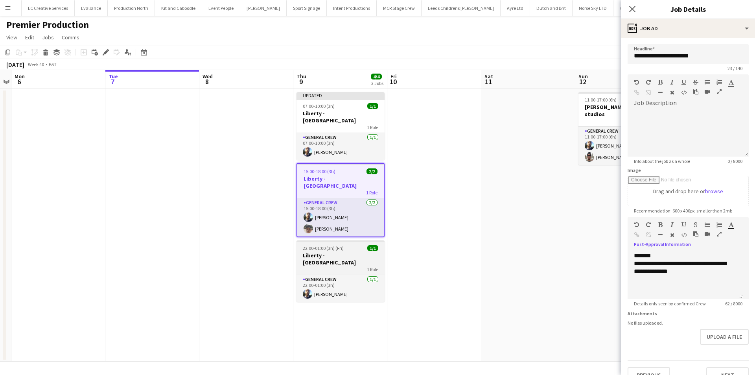
click at [330, 245] on span "22:00-01:00 (3h) (Fri)" at bounding box center [323, 248] width 41 height 6
type input "**********"
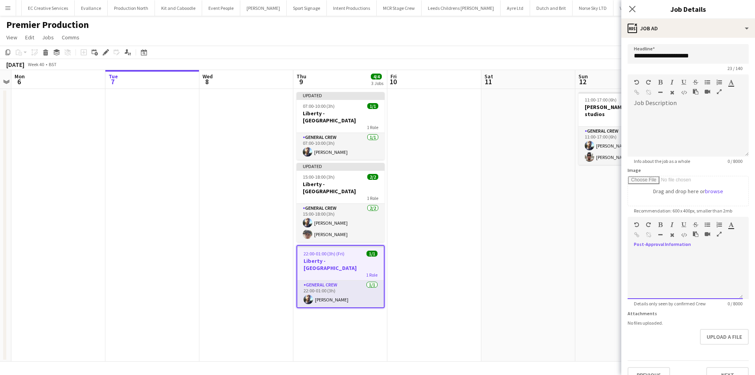
click at [674, 253] on div at bounding box center [685, 275] width 115 height 47
click at [629, 11] on icon "Close pop-in" at bounding box center [632, 8] width 7 height 7
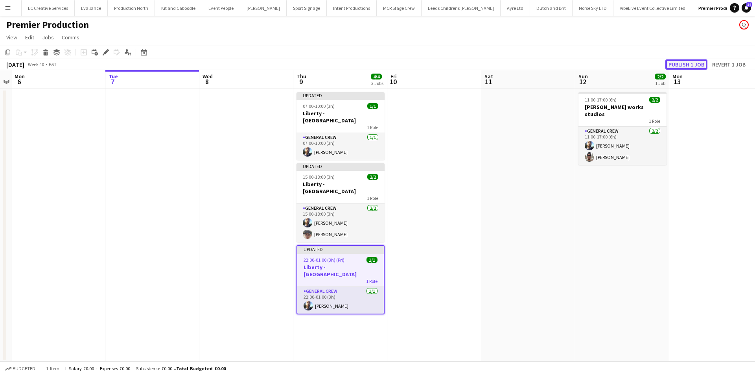
click at [689, 65] on button "Publish 1 job" at bounding box center [687, 64] width 42 height 10
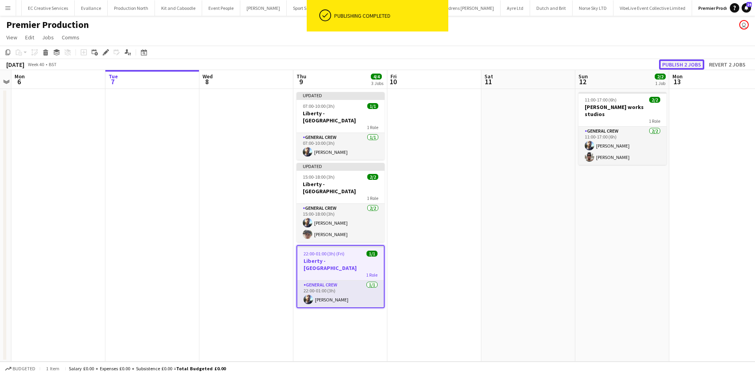
click at [689, 65] on button "Publish 2 jobs" at bounding box center [681, 64] width 45 height 10
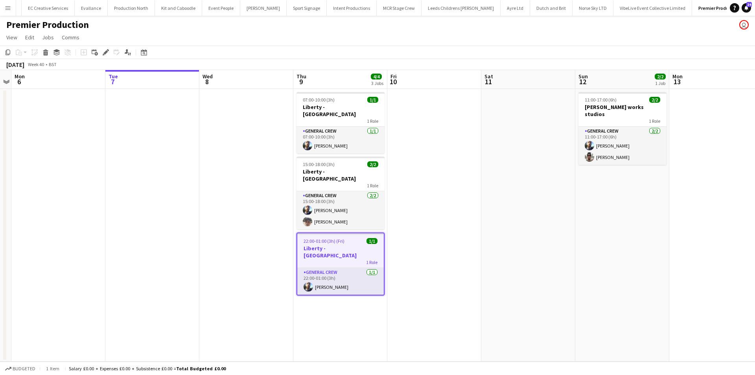
click at [576, 277] on app-date-cell "11:00-17:00 (6h) 2/2 Alva works studios 1 Role General Crew 2/2 11:00-17:00 (6h…" at bounding box center [623, 225] width 94 height 273
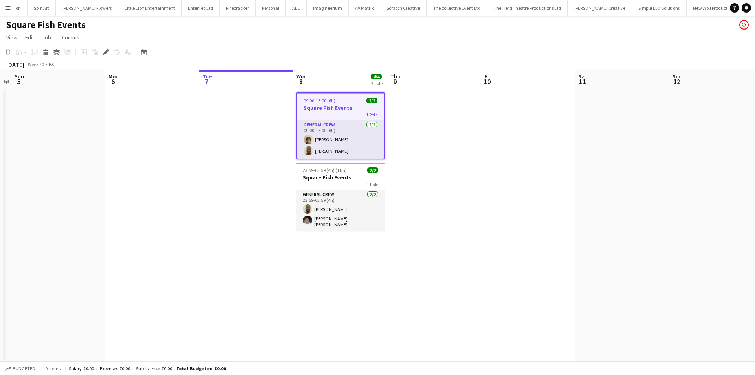
scroll to position [0, 1135]
click at [105, 50] on icon "Edit" at bounding box center [106, 52] width 6 height 6
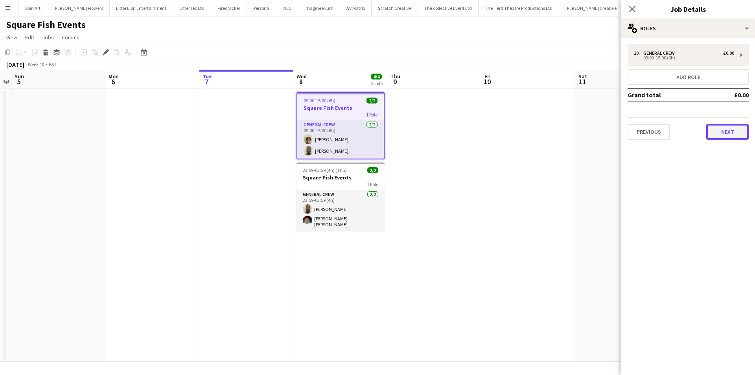
click at [729, 126] on button "Next" at bounding box center [728, 132] width 42 height 16
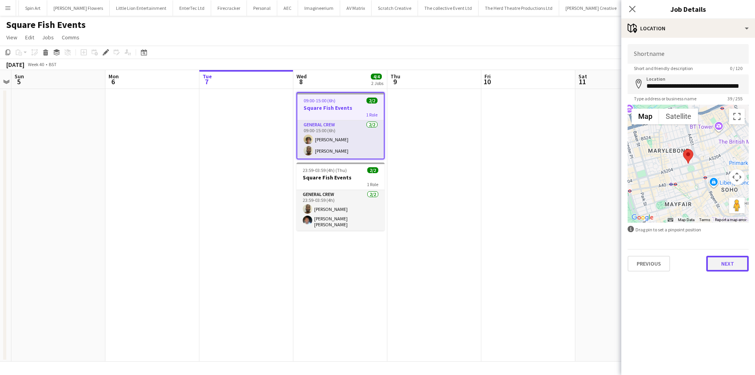
click at [714, 268] on button "Next" at bounding box center [728, 264] width 42 height 16
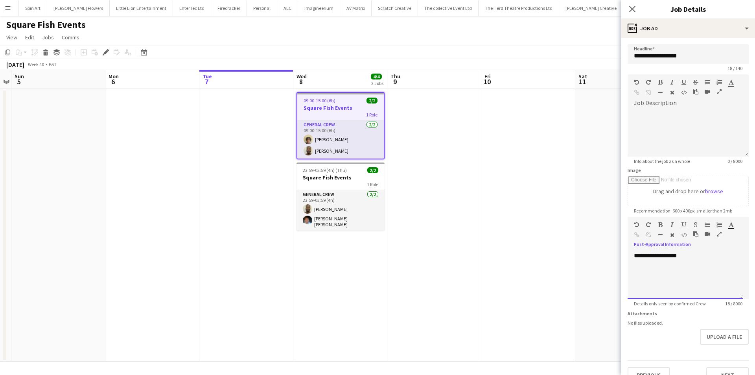
click at [692, 284] on div "**********" at bounding box center [685, 275] width 115 height 47
drag, startPoint x: 688, startPoint y: 271, endPoint x: 633, endPoint y: 270, distance: 55.5
click at [633, 270] on div "**********" at bounding box center [685, 275] width 115 height 47
click at [349, 178] on h3 "Square Fish Events" at bounding box center [341, 177] width 88 height 7
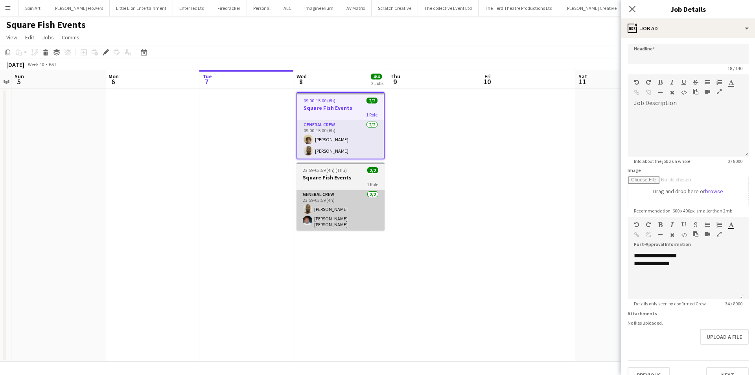
type input "**********"
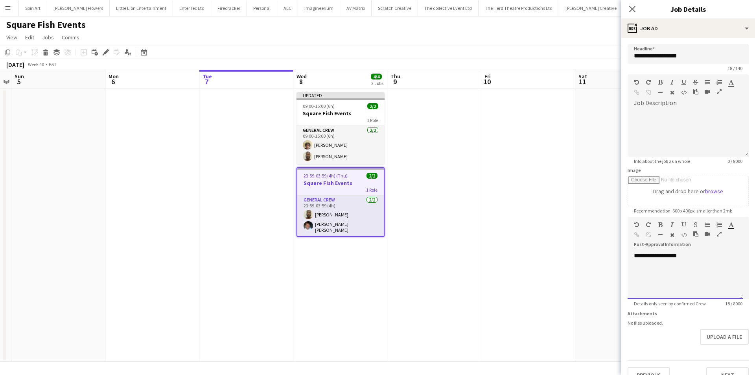
click at [686, 259] on div "**********" at bounding box center [685, 275] width 115 height 47
click at [630, 6] on icon at bounding box center [632, 8] width 7 height 7
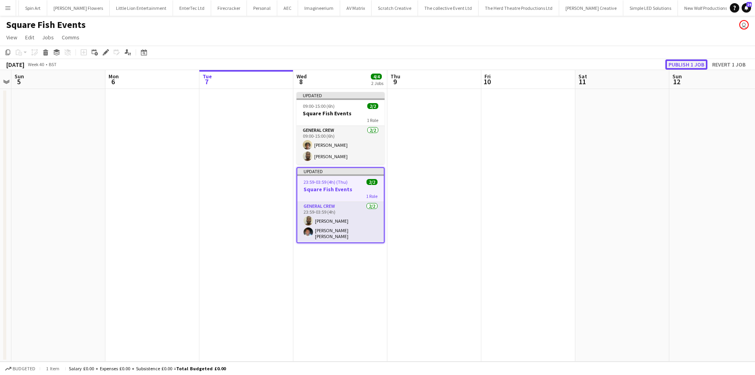
click at [682, 63] on button "Publish 1 job" at bounding box center [687, 64] width 42 height 10
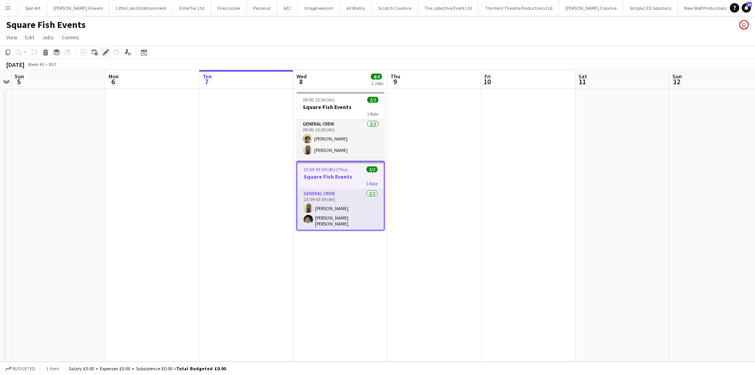
click at [110, 51] on div "Edit" at bounding box center [105, 52] width 9 height 9
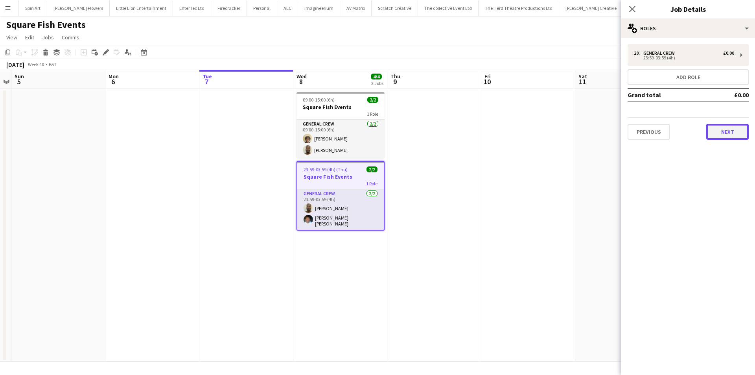
click at [723, 128] on button "Next" at bounding box center [728, 132] width 42 height 16
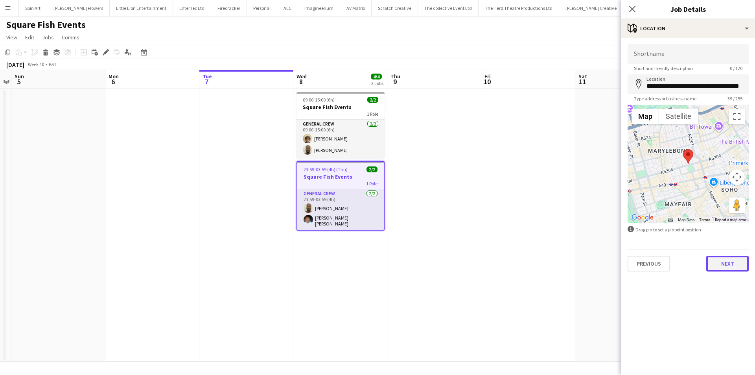
click at [721, 263] on button "Next" at bounding box center [728, 264] width 42 height 16
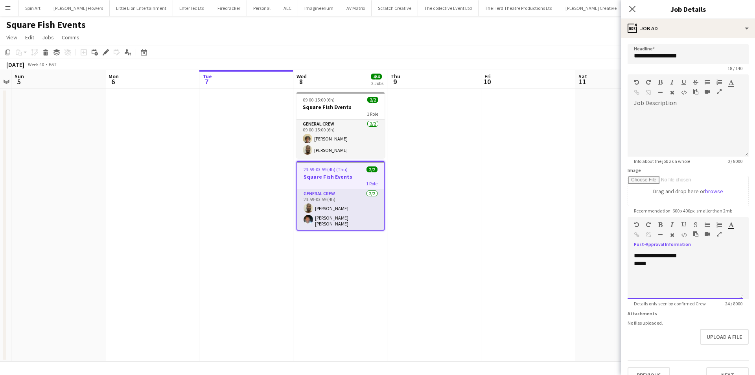
click at [694, 258] on div "**********" at bounding box center [685, 275] width 115 height 47
click at [693, 261] on div "*****" at bounding box center [685, 264] width 103 height 8
click at [562, 270] on app-date-cell at bounding box center [529, 225] width 94 height 273
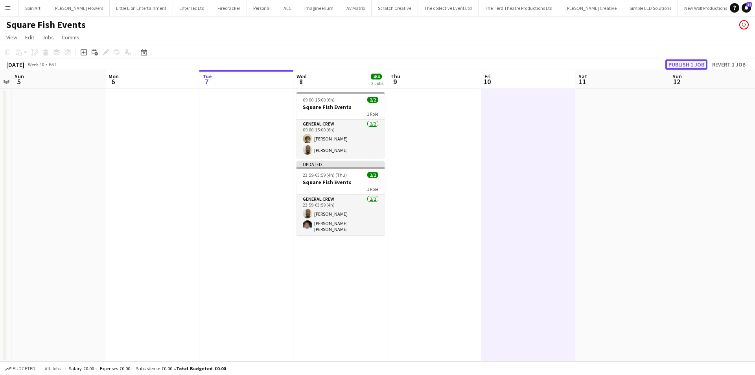
click at [688, 66] on button "Publish 1 job" at bounding box center [687, 64] width 42 height 10
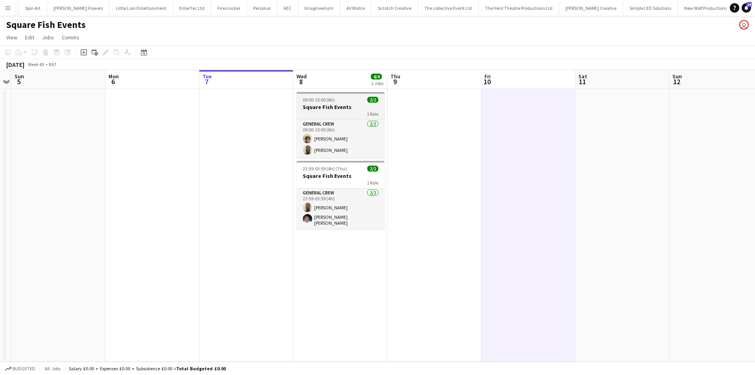
click at [351, 105] on h3 "Square Fish Events" at bounding box center [341, 106] width 88 height 7
